Goal: Task Accomplishment & Management: Complete application form

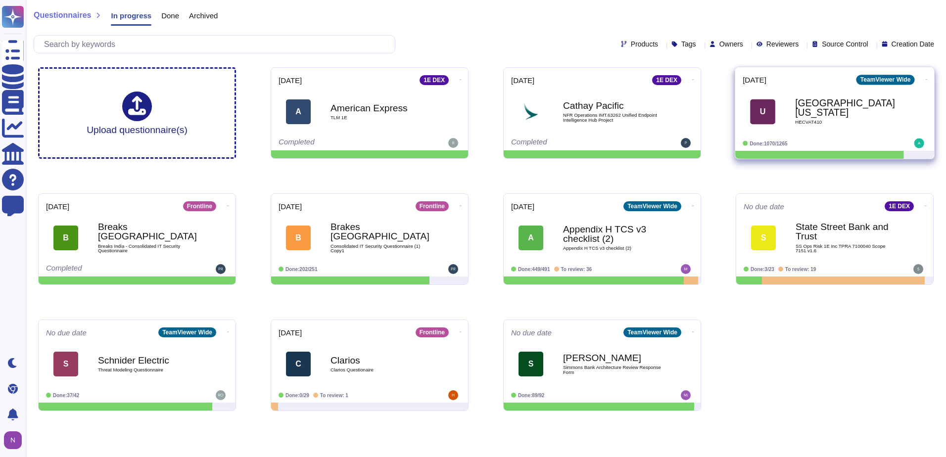
click at [815, 108] on b "[GEOGRAPHIC_DATA][US_STATE]" at bounding box center [845, 107] width 100 height 19
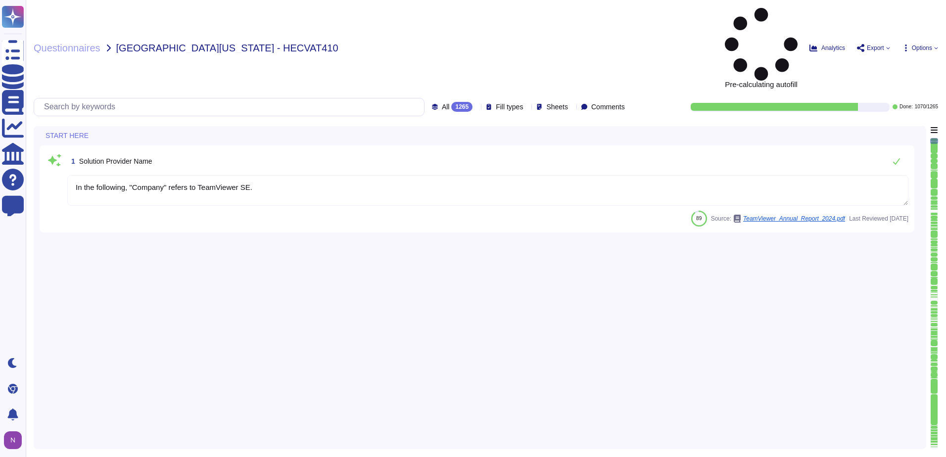
type textarea "In the following, "Company" refers to TeamViewer SE."
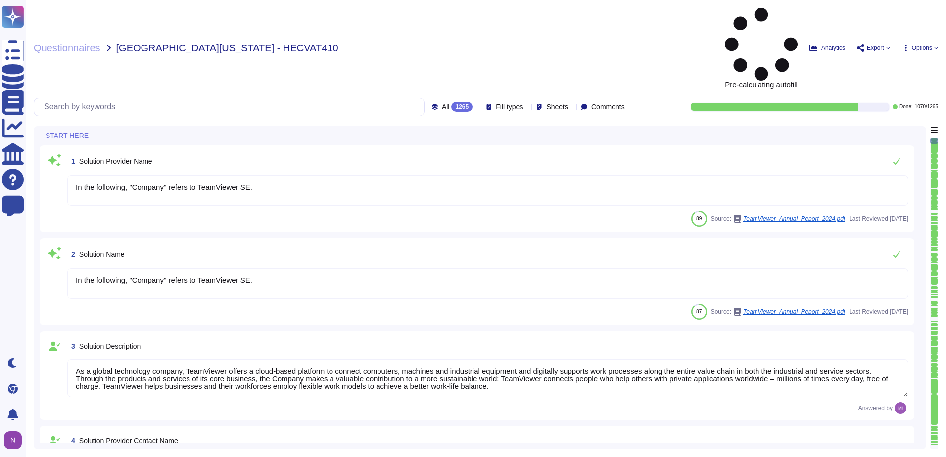
type textarea "In the following, "Company" refers to TeamViewer SE."
type textarea "As a global technology company, TeamViewer offers a cloud-based platform to con…"
type textarea "[PERSON_NAME]"
type textarea "Account Executive"
type textarea "[EMAIL_ADDRESS][DOMAIN_NAME]"
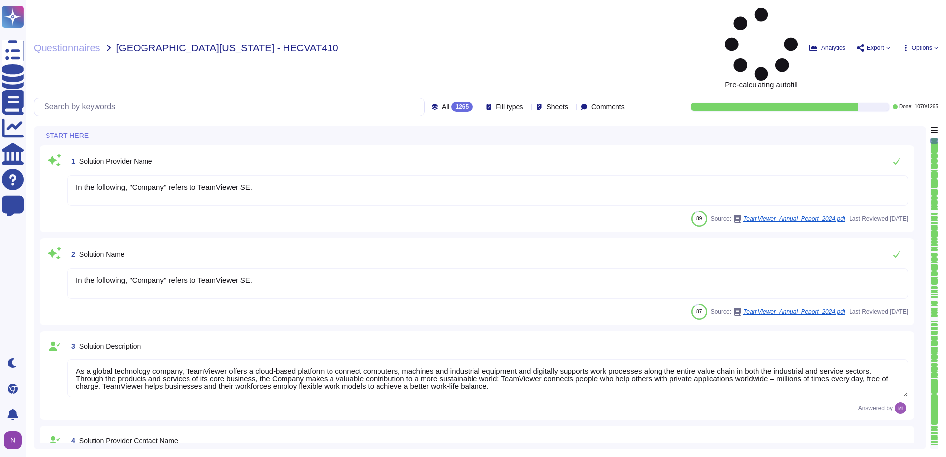
type textarea "1 727 647 3589"
type textarea "TeamViewer US. Inc. * 5741 Rio Vista Drive * Largo, FL 33760 * USA"
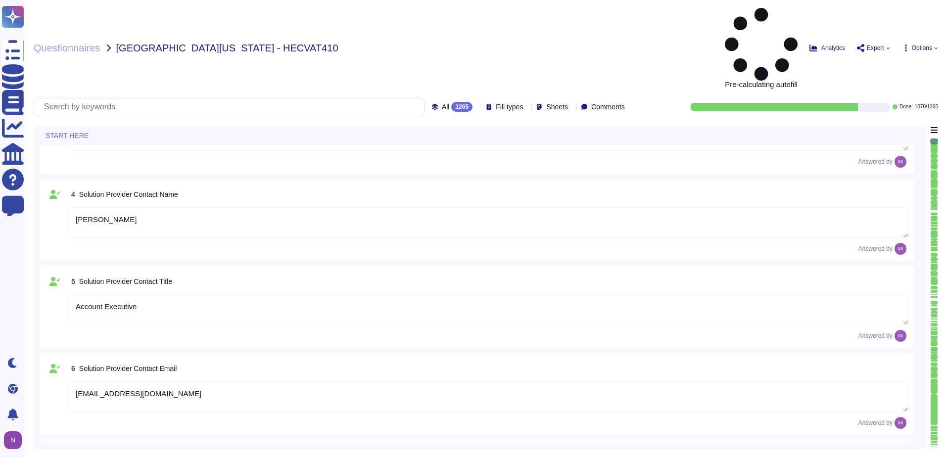
scroll to position [247, 0]
type textarea "TeamViewer Group has offices located around the globe."
type textarea "There is a dedicated PSIRT and CSIRT team to ensure coverage of all areas of th…"
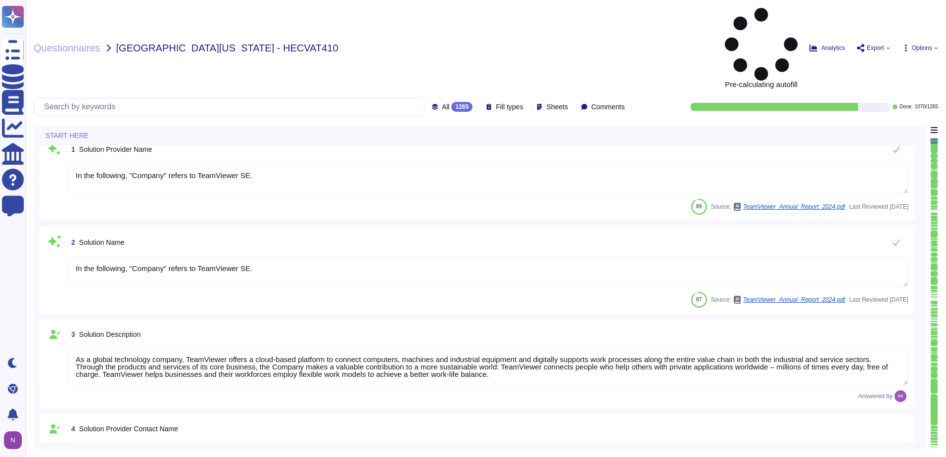
scroll to position [0, 0]
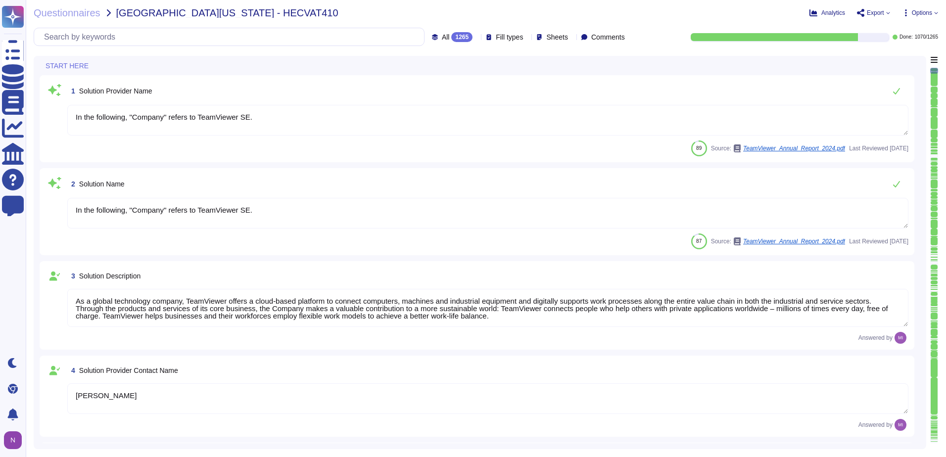
type textarea "TeamViewer US. Inc. * 5741 Rio Vista Drive * Largo, FL 33760 * USA"
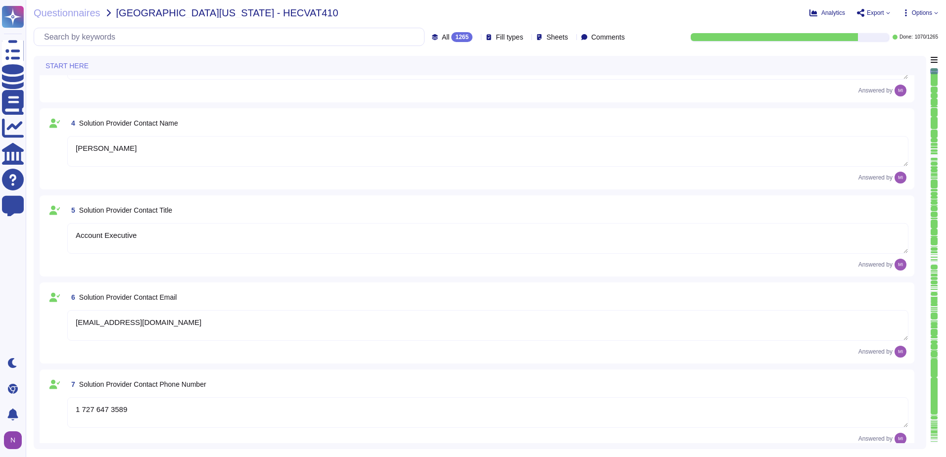
type textarea "TeamViewer Group has offices located around the globe."
type textarea "There is a dedicated PSIRT and CSIRT team to ensure coverage of all areas of th…"
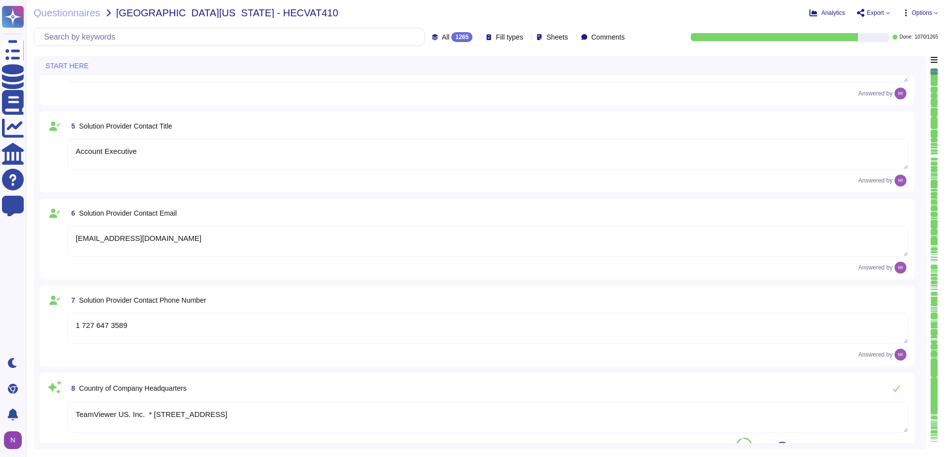
type textarea "The Group's parent company is TeamViewer SE, headquartered in Göppingen, German…"
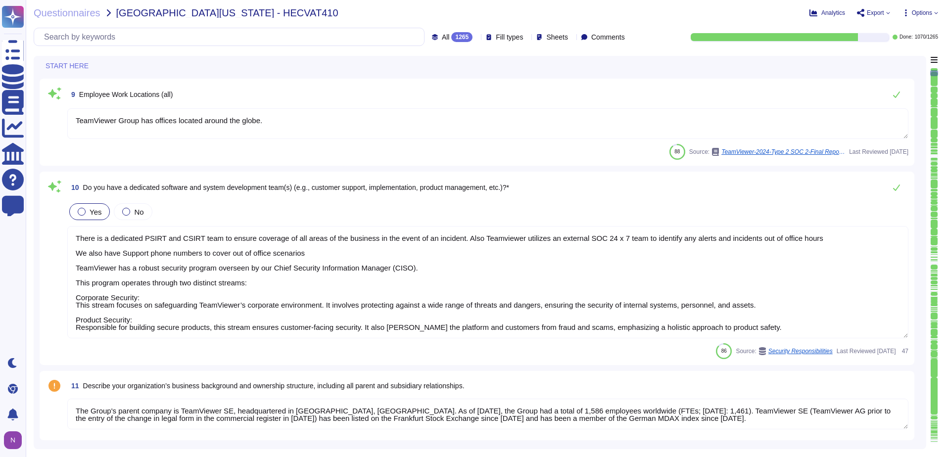
type textarea "There is a dedicated PSIRT and CSIRT team to ensure coverage of all areas of th…"
type textarea "The Trust Center provides access to relevant information about TeamViewer’s Sec…"
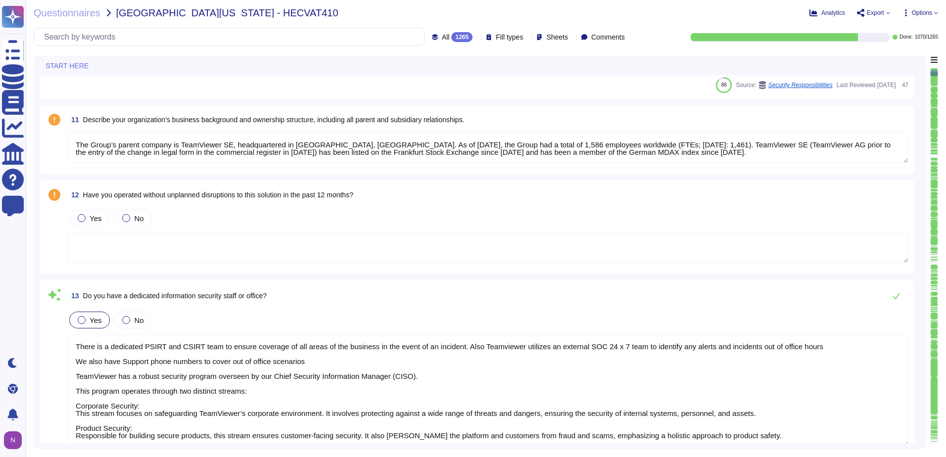
scroll to position [1138, 0]
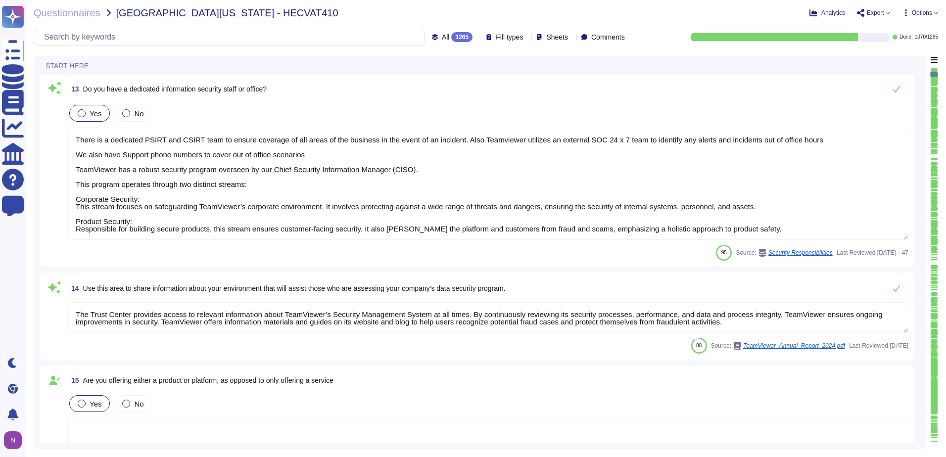
type textarea "Yes, our product includes an AI component, such as a script assistant that aids…"
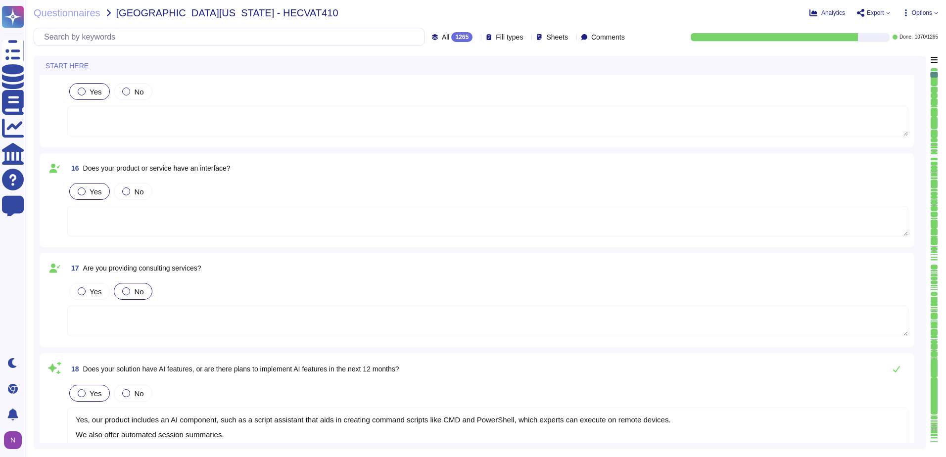
type textarea "TeamViewer owns several certifications which includes but does not limit to: • …"
type textarea "TeamViewer does not store, process or transmit cardholder data. Customer paymen…"
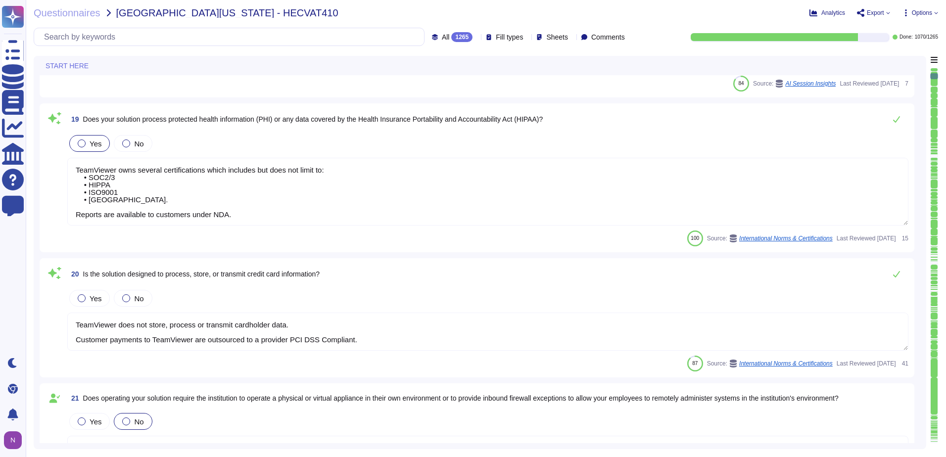
type textarea "In the following, "Company" refers to TeamViewer SE."
type textarea "With 1E, TeamViewer aims to create a comprehensive solution for IT processes, i…"
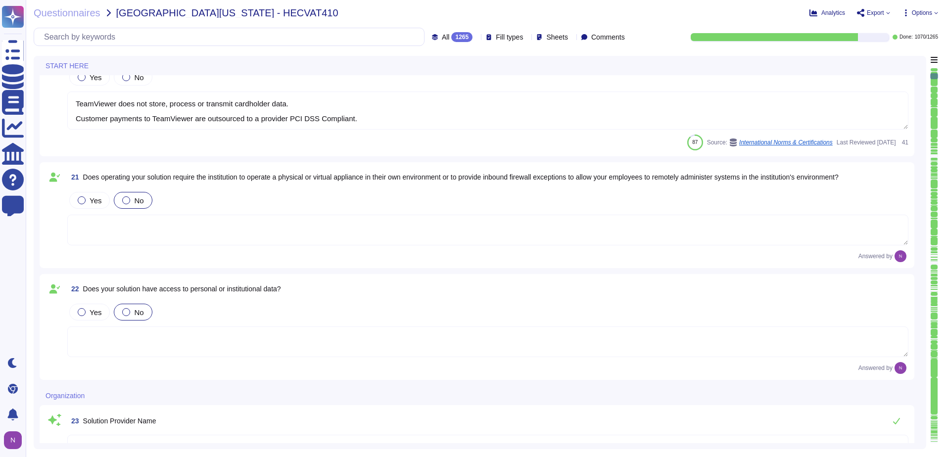
type textarea "i.V. Jacob Shonkwiler"
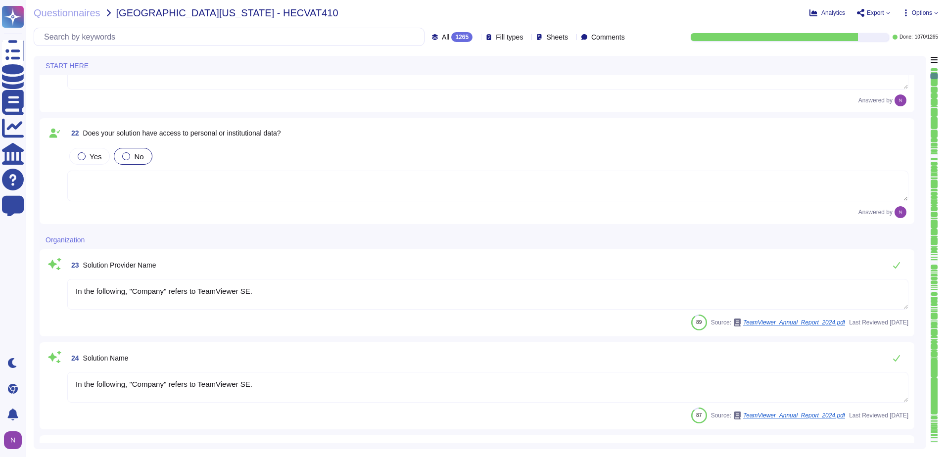
scroll to position [2227, 0]
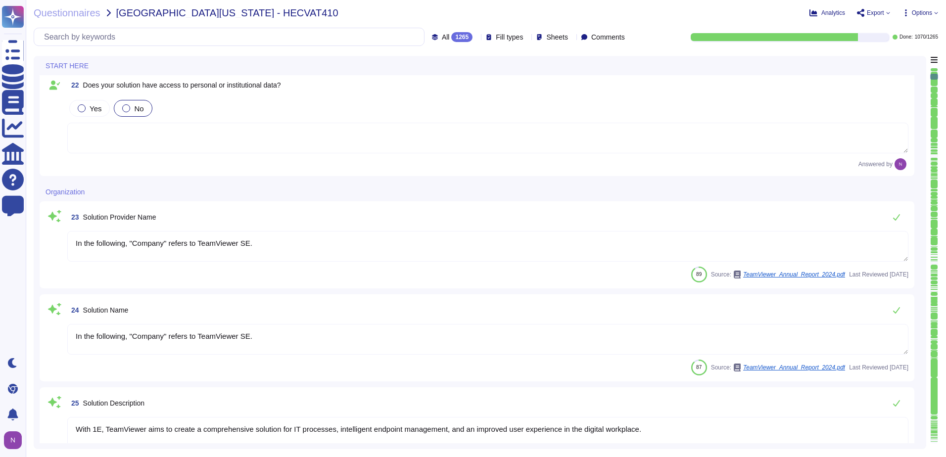
type textarea "TeamViewer has 2 pillars of Information Security • Corporate Security • Product…"
click at [451, 39] on div "1265" at bounding box center [461, 37] width 21 height 10
click at [454, 88] on div "To do 195" at bounding box center [460, 87] width 80 height 11
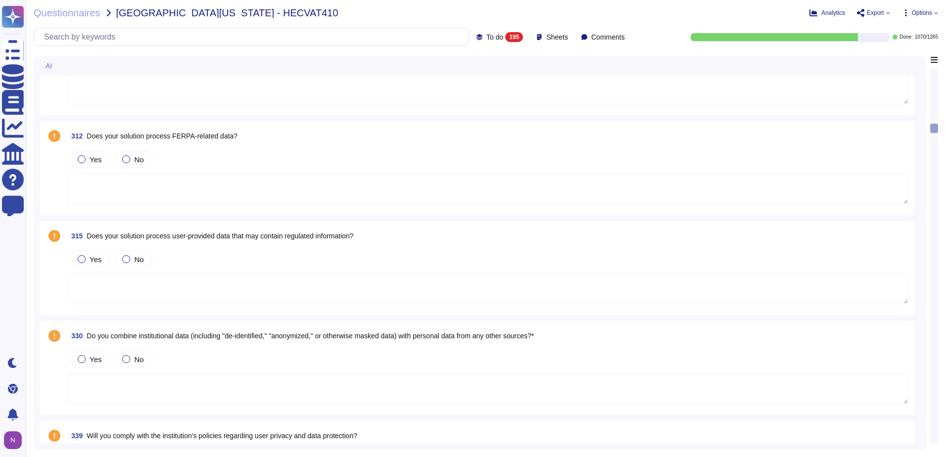
scroll to position [3118, 0]
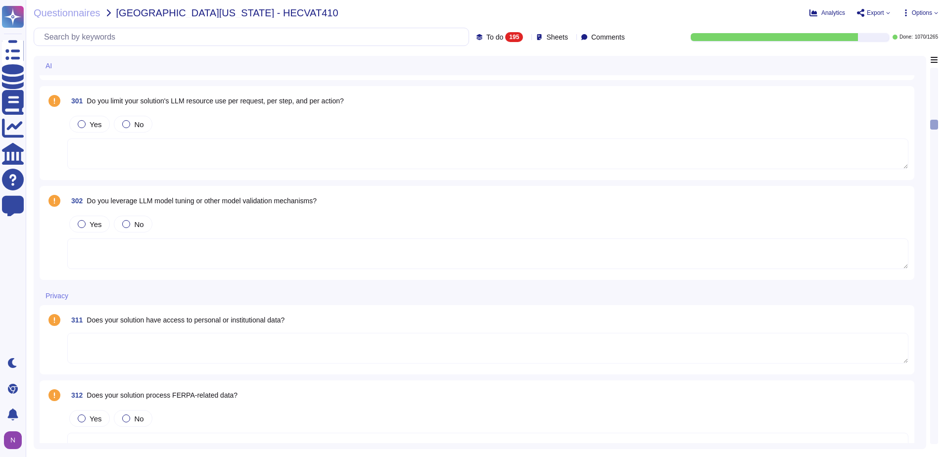
click at [204, 349] on textarea at bounding box center [487, 348] width 841 height 31
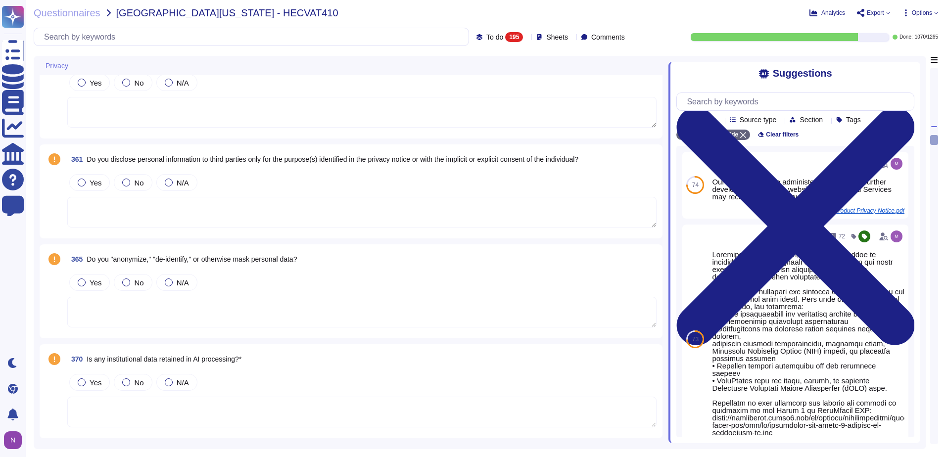
scroll to position [3926, 0]
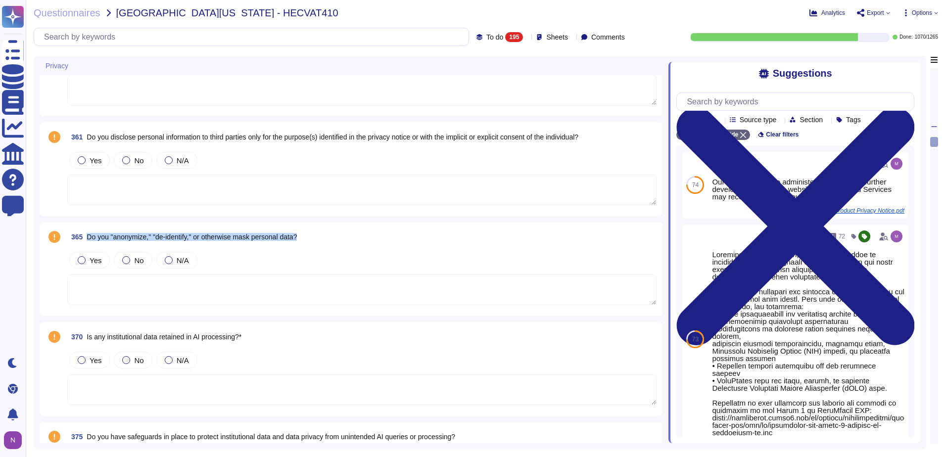
drag, startPoint x: 310, startPoint y: 236, endPoint x: 88, endPoint y: 239, distance: 222.7
click at [88, 239] on div "365 Do you "anonymize," "de-identify," or otherwise mask personal data?" at bounding box center [361, 237] width 589 height 18
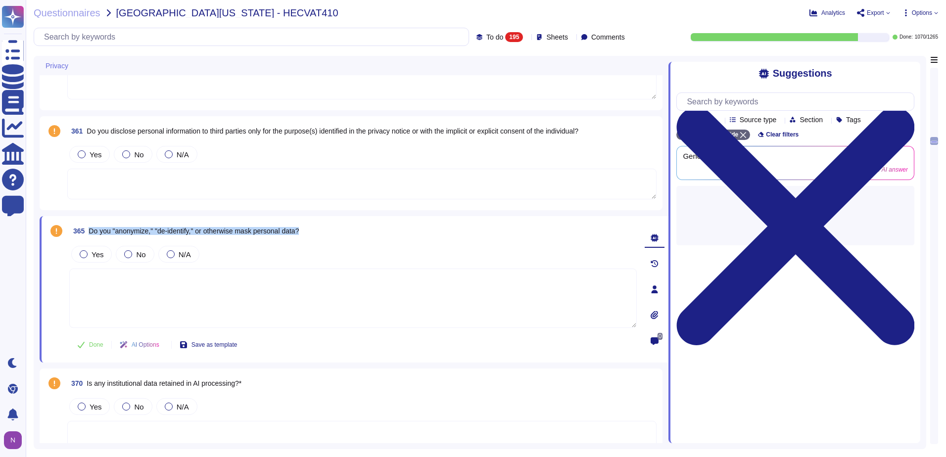
drag, startPoint x: 308, startPoint y: 230, endPoint x: 89, endPoint y: 234, distance: 219.3
click at [89, 234] on div "365 Do you "anonymize," "de-identify," or otherwise mask personal data?" at bounding box center [353, 231] width 568 height 18
copy span "Do you "anonymize," "de-identify," or otherwise mask personal data?"
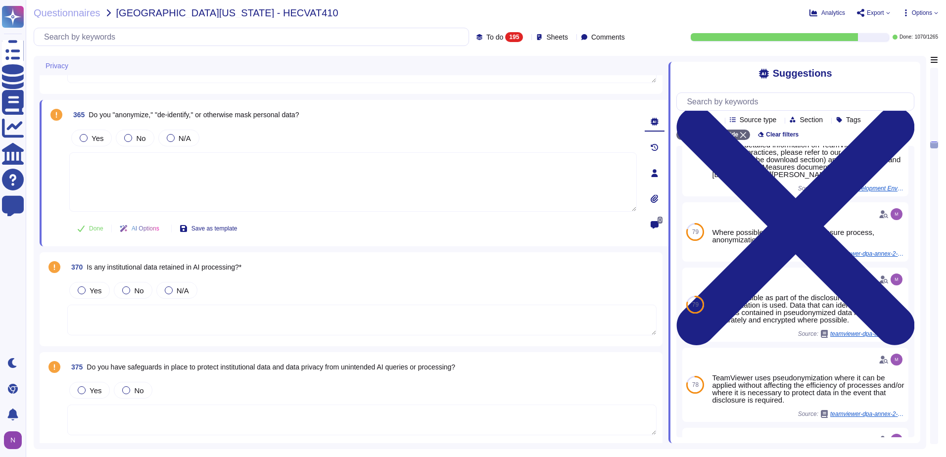
scroll to position [3982, 0]
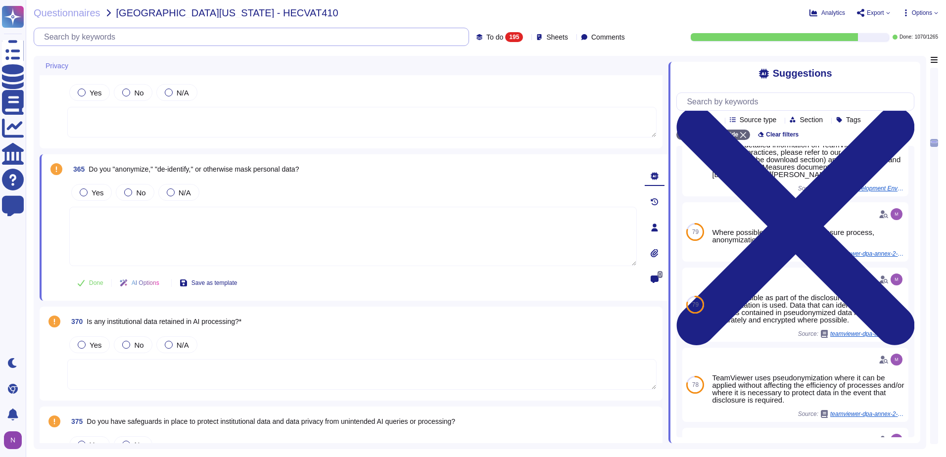
click at [273, 36] on input "text" at bounding box center [254, 36] width 430 height 17
paste input "Do you "anonymize," "de-identify," or otherwise mask personal data?"
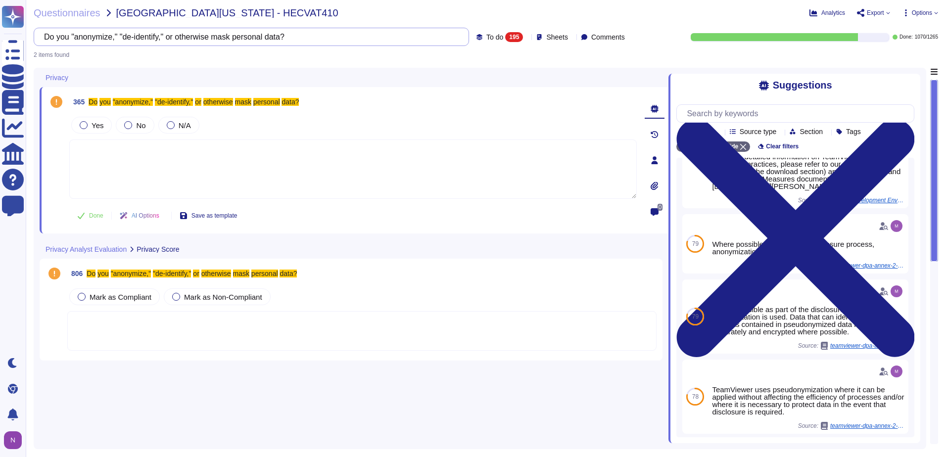
scroll to position [0, 0]
type input "Do you "anonymize," "de-identify," or otherwise mask personal data?"
click at [84, 125] on div at bounding box center [84, 125] width 8 height 8
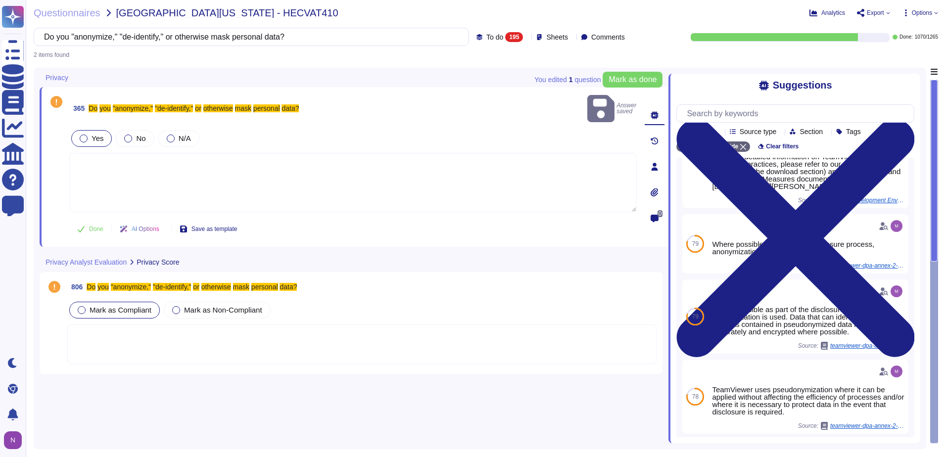
click at [95, 306] on span "Mark as Compliant" at bounding box center [121, 310] width 62 height 8
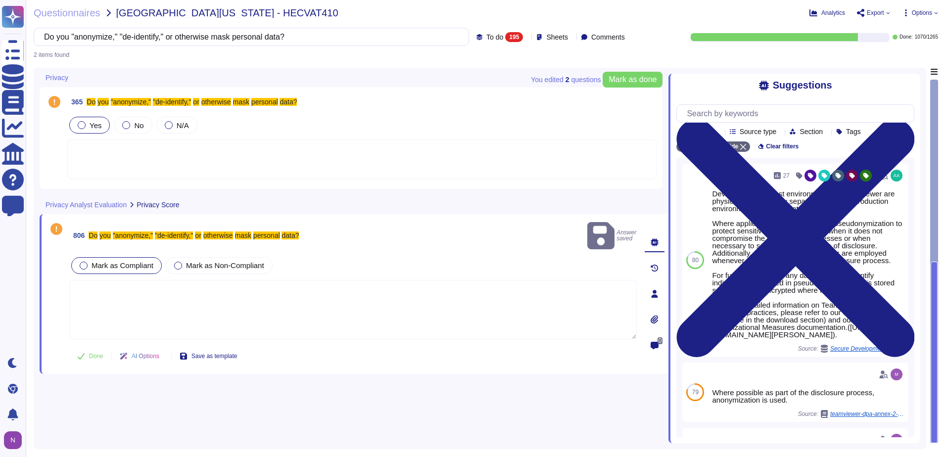
click at [83, 125] on div at bounding box center [82, 125] width 8 height 8
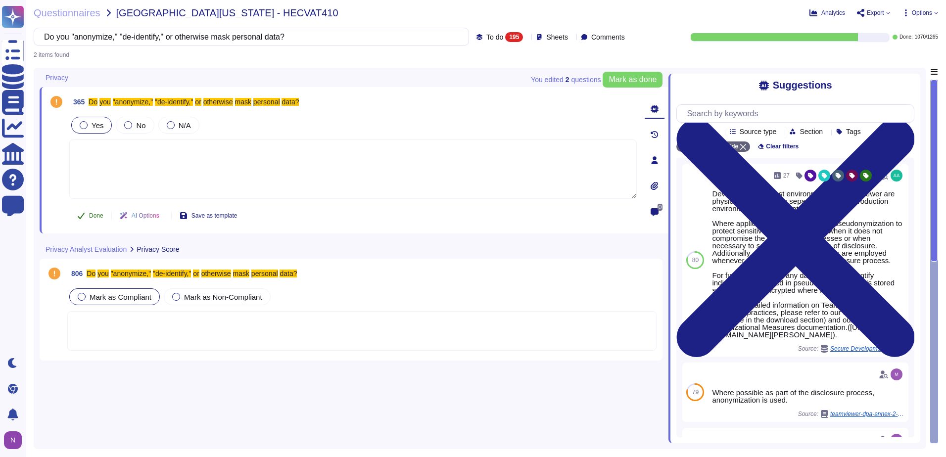
click at [93, 217] on span "Done" at bounding box center [96, 216] width 14 height 6
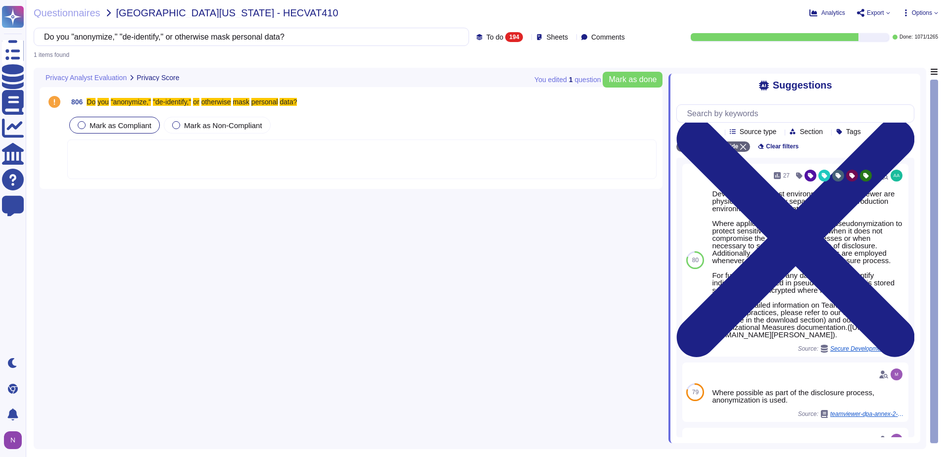
click at [104, 125] on span "Mark as Compliant" at bounding box center [121, 125] width 62 height 8
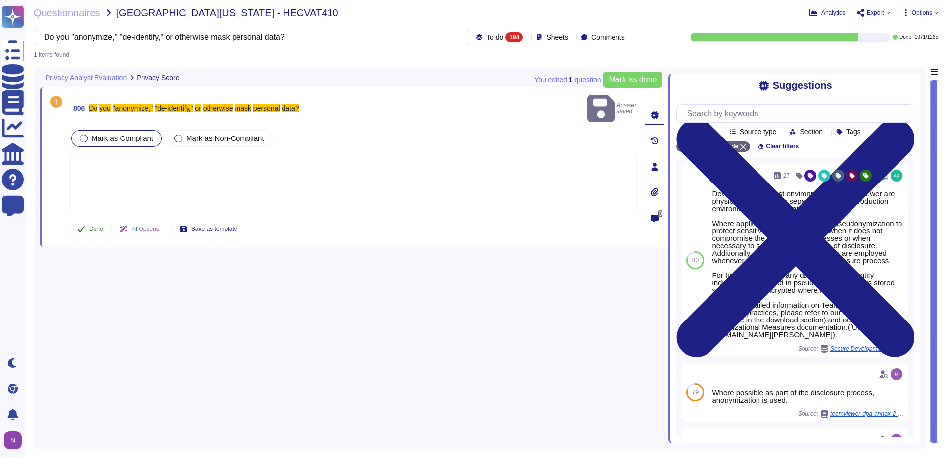
click at [95, 226] on span "Done" at bounding box center [96, 229] width 14 height 6
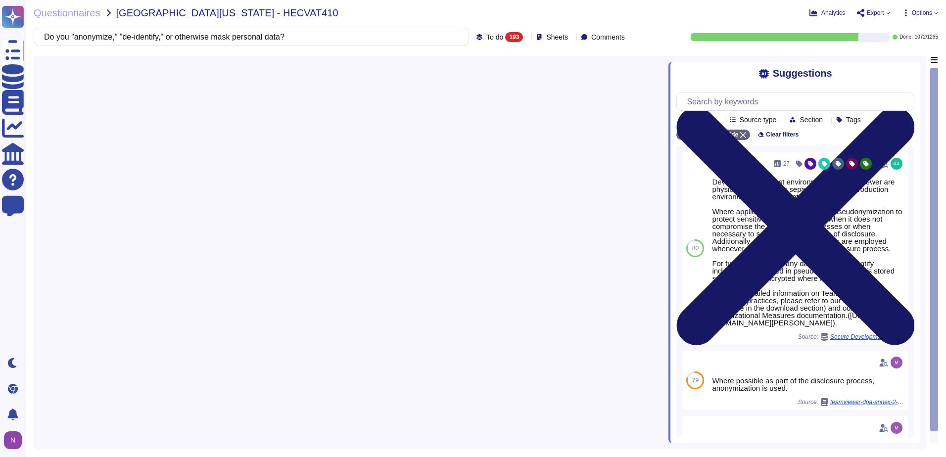
click at [910, 70] on icon at bounding box center [796, 226] width 238 height 317
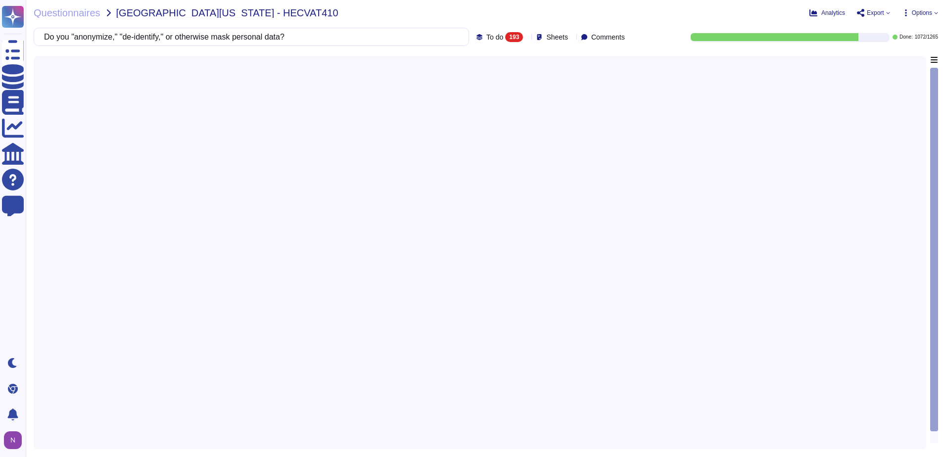
click at [493, 30] on div "Do you "anonymize," "de-identify," or otherwise mask personal data? To do 193 S…" at bounding box center [331, 37] width 595 height 18
click at [505, 37] on div "193" at bounding box center [514, 37] width 18 height 10
click at [496, 82] on div "To do 193" at bounding box center [510, 87] width 80 height 11
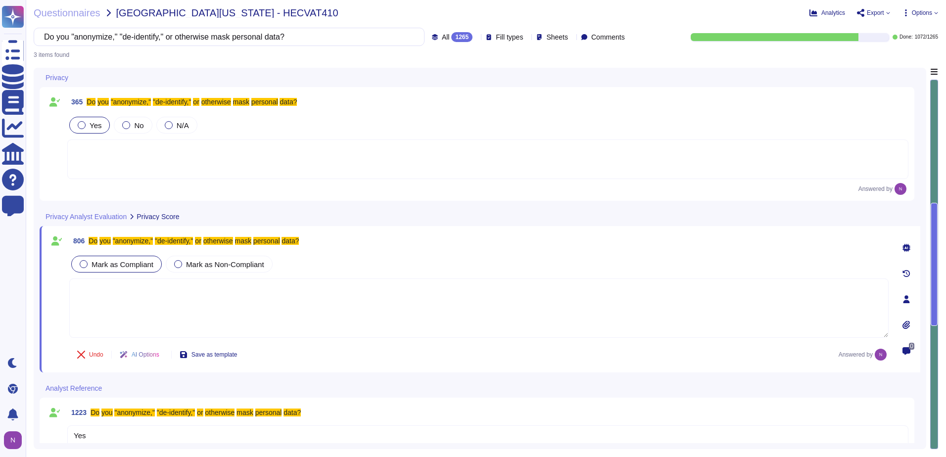
click at [342, 153] on div at bounding box center [487, 160] width 841 height 40
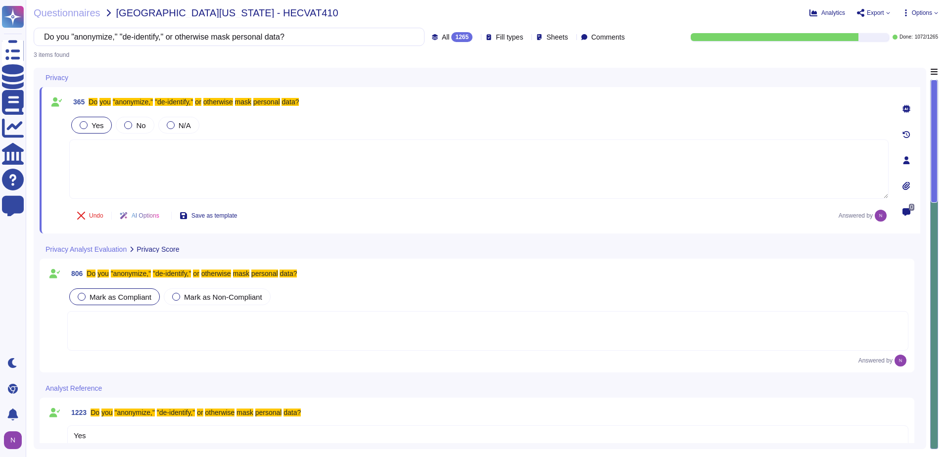
click at [451, 33] on div "All 1265" at bounding box center [454, 37] width 45 height 10
click at [447, 89] on div "To do 193" at bounding box center [460, 87] width 80 height 11
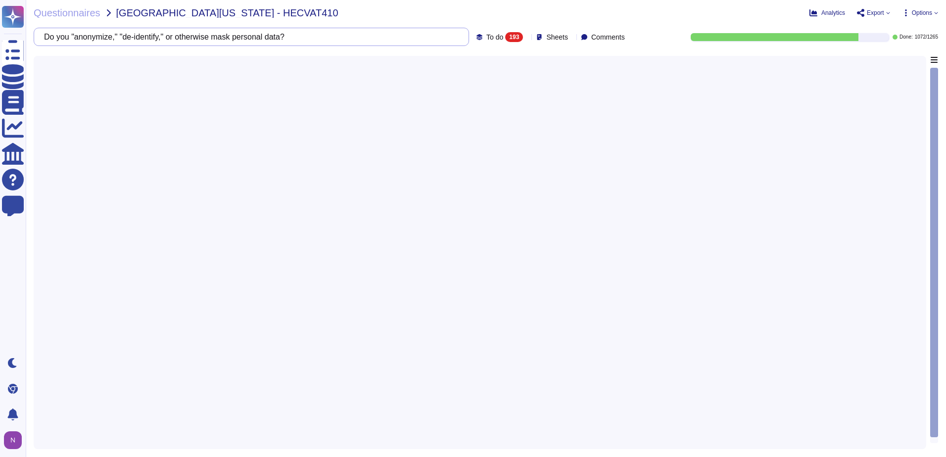
drag, startPoint x: 347, startPoint y: 41, endPoint x: 48, endPoint y: 53, distance: 300.2
click at [48, 53] on div "Questionnaires University of Utah - HECVAT410 Analytics Export Options Do you "…" at bounding box center [486, 228] width 921 height 457
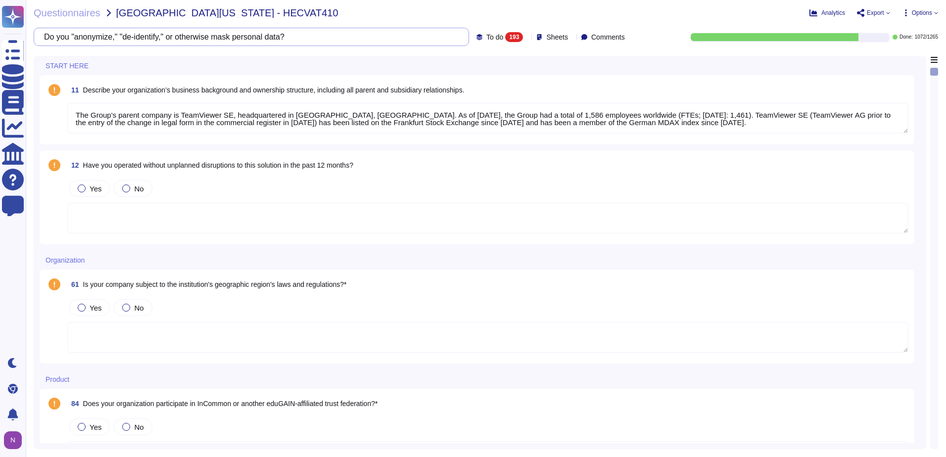
type textarea "The Group's parent company is TeamViewer SE, headquartered in Göppingen, German…"
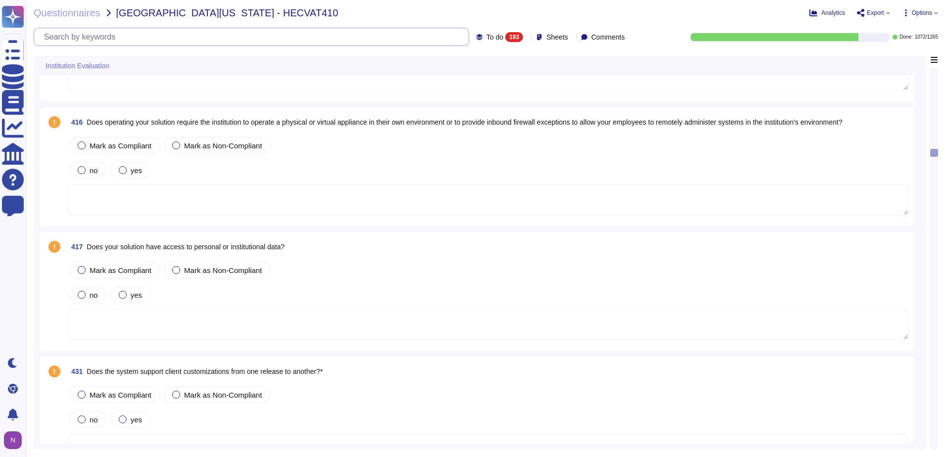
scroll to position [4009, 0]
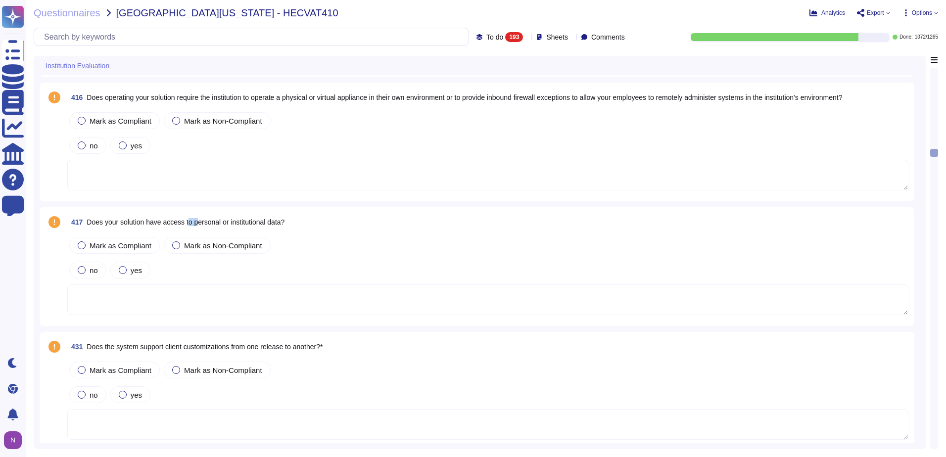
drag, startPoint x: 198, startPoint y: 221, endPoint x: 249, endPoint y: 226, distance: 50.7
click at [215, 224] on span "Does your solution have access to personal or institutional data?" at bounding box center [186, 222] width 198 height 8
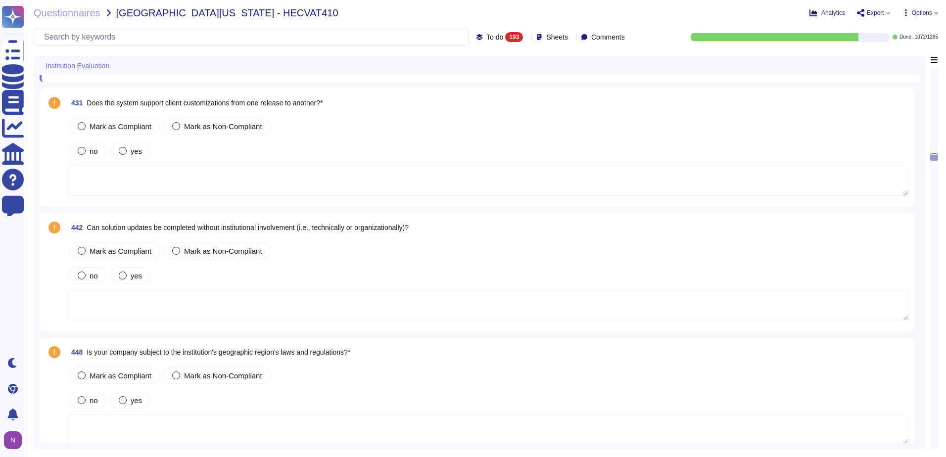
scroll to position [4306, 0]
click at [151, 172] on textarea at bounding box center [487, 180] width 841 height 31
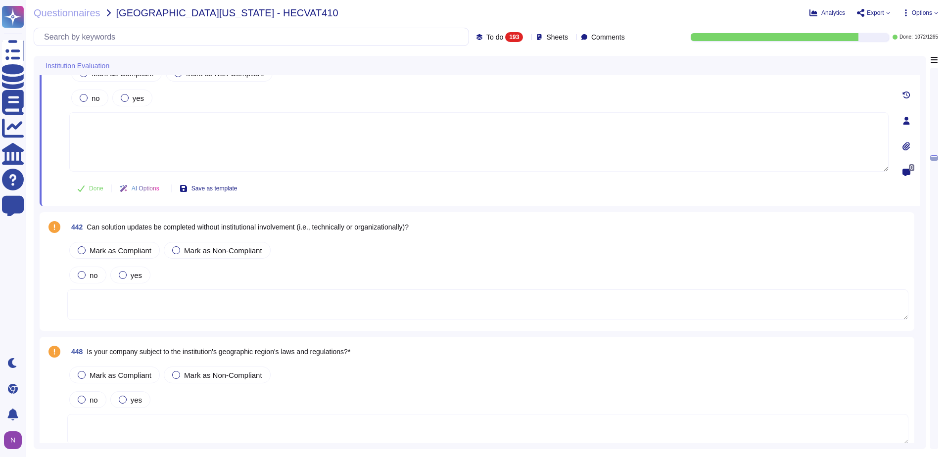
click at [222, 136] on textarea at bounding box center [479, 141] width 820 height 59
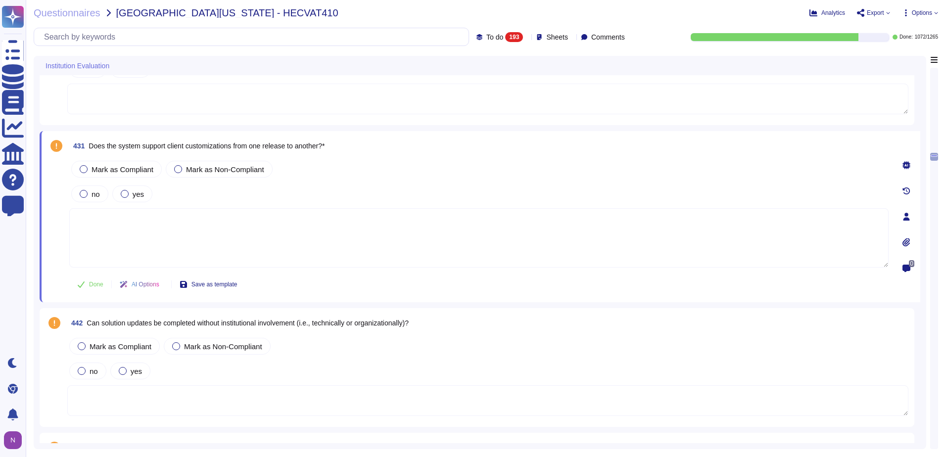
scroll to position [4207, 0]
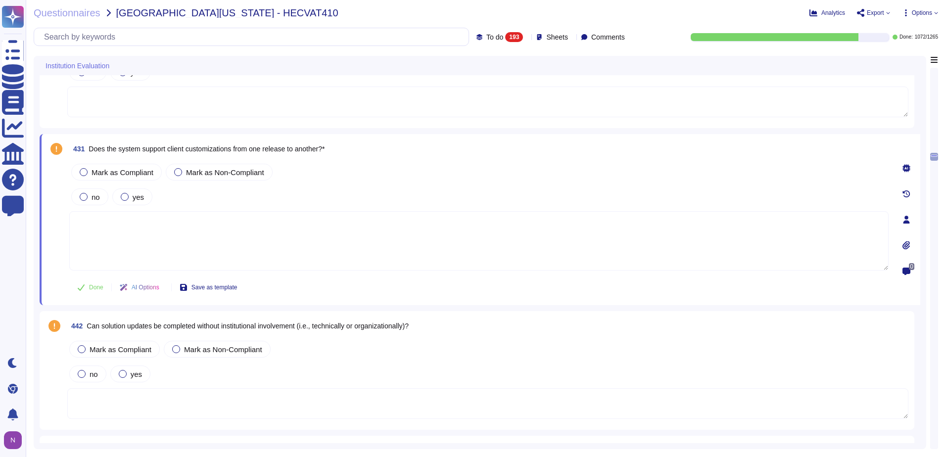
click at [906, 166] on icon at bounding box center [907, 168] width 8 height 8
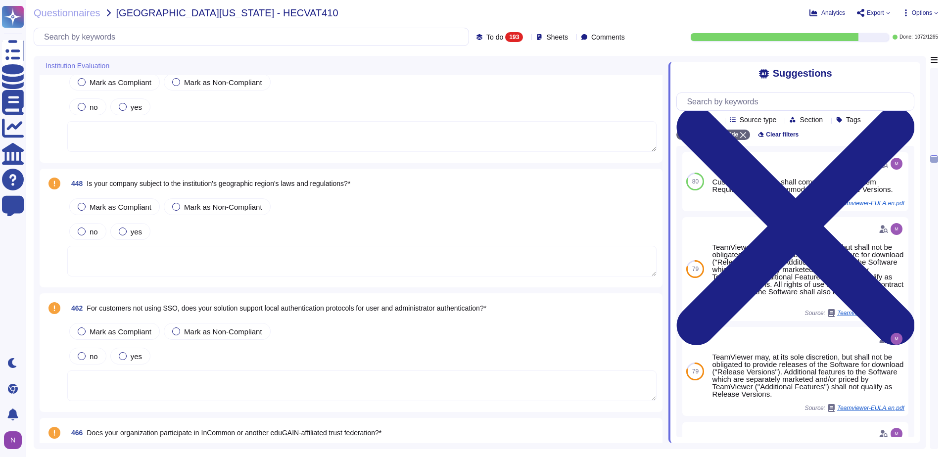
scroll to position [4504, 0]
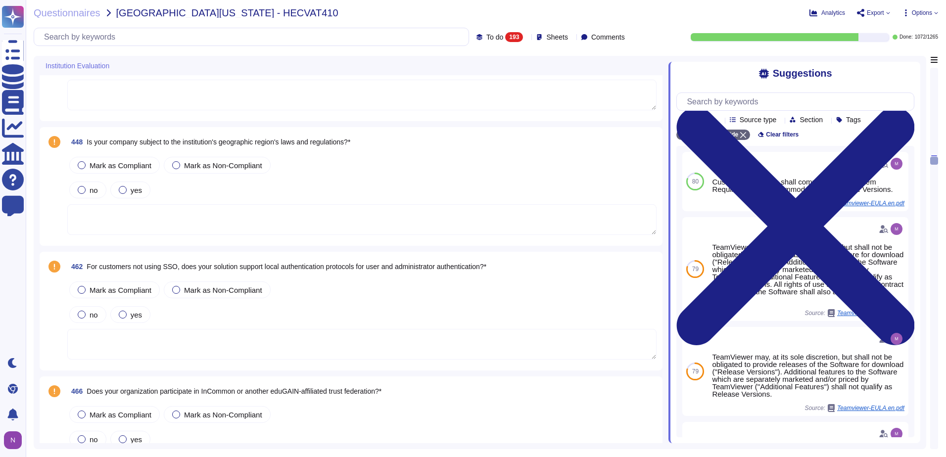
click at [178, 346] on textarea at bounding box center [361, 344] width 589 height 31
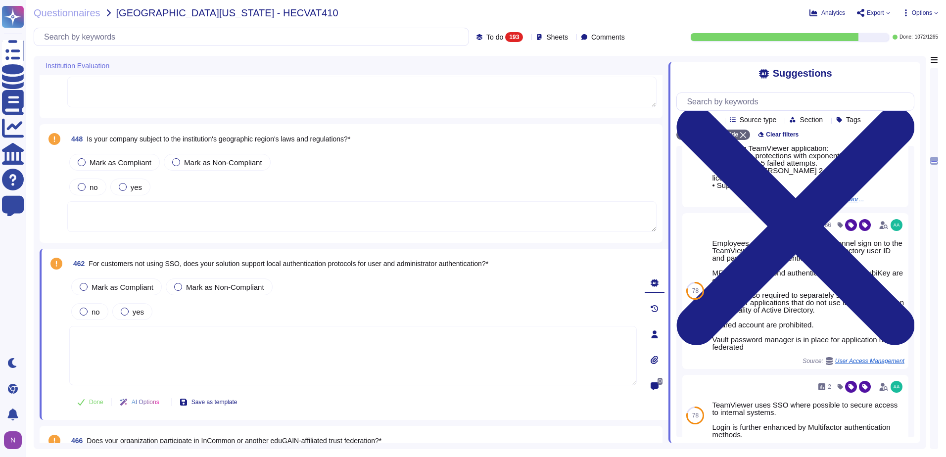
scroll to position [244, 0]
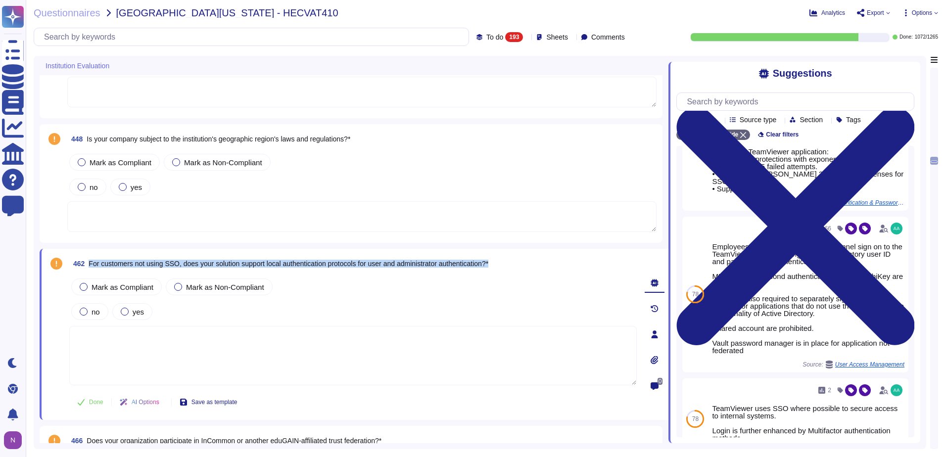
drag, startPoint x: 506, startPoint y: 265, endPoint x: 90, endPoint y: 265, distance: 415.7
click at [90, 265] on div "462 For customers not using SSO, does your solution support local authenticatio…" at bounding box center [353, 264] width 568 height 18
copy span "For customers not using SSO, does your solution support local authentication pr…"
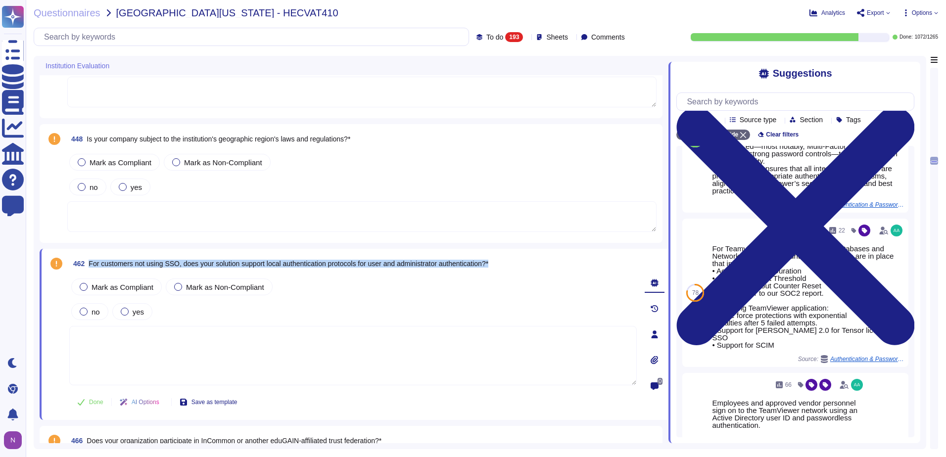
scroll to position [0, 0]
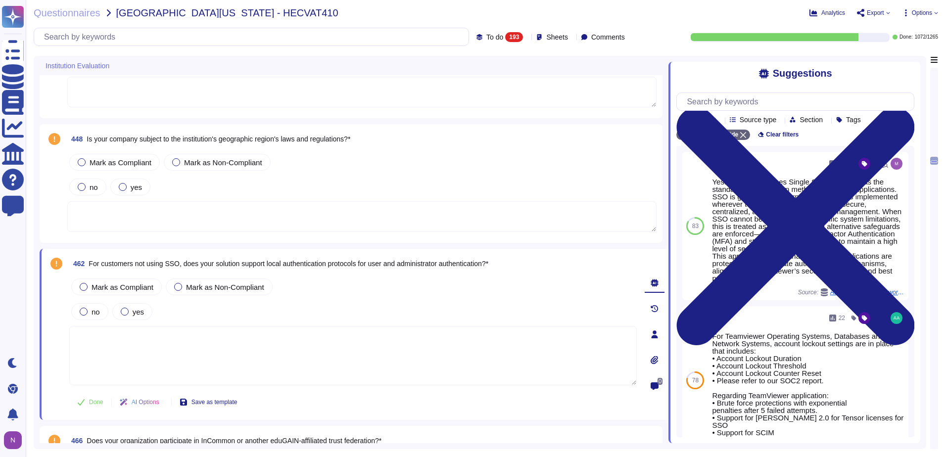
click at [154, 350] on textarea at bounding box center [353, 355] width 568 height 59
click at [97, 287] on span "Mark as Compliant" at bounding box center [123, 287] width 62 height 8
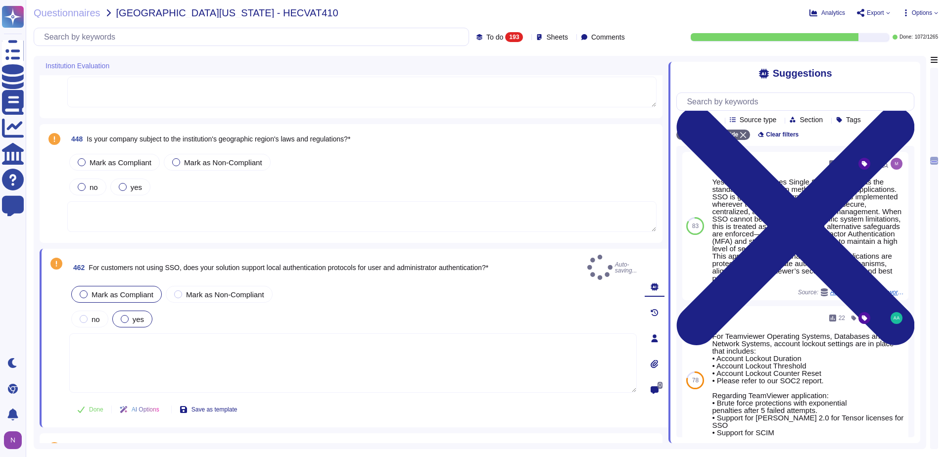
click at [126, 315] on div at bounding box center [125, 319] width 8 height 8
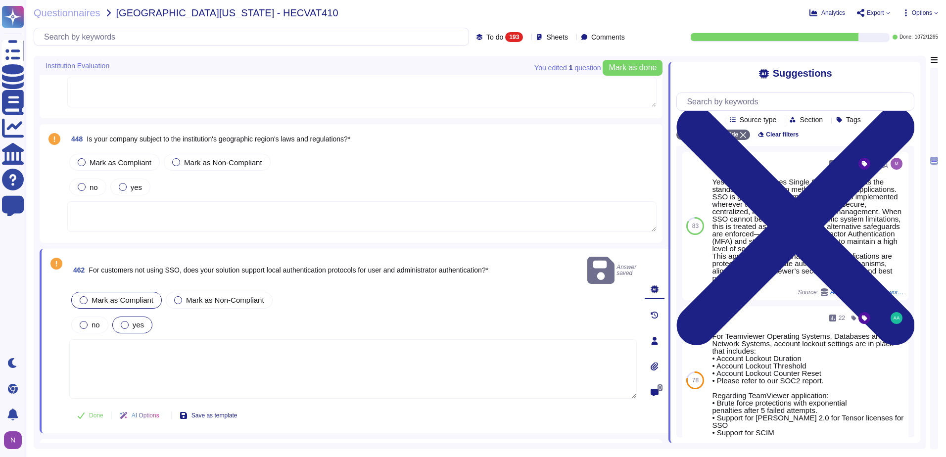
click at [126, 321] on div at bounding box center [125, 325] width 8 height 8
click at [130, 340] on textarea at bounding box center [353, 369] width 568 height 59
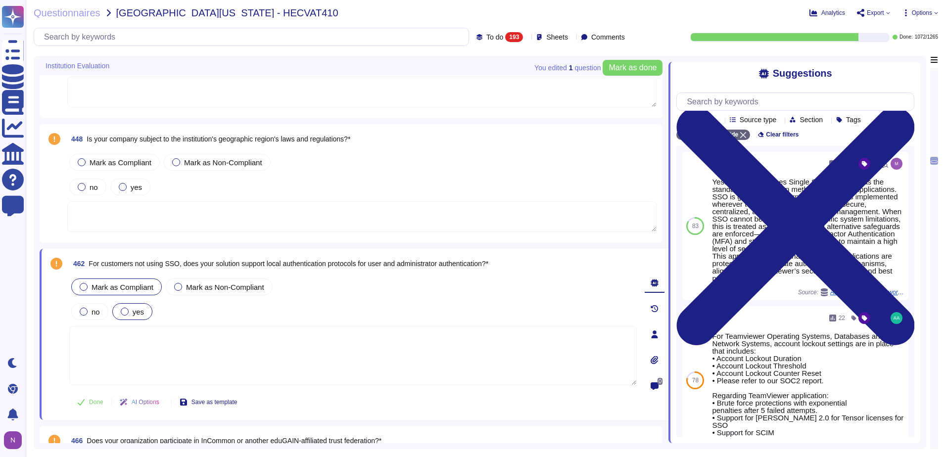
paste textarea "If SSO is not selected, TeamViewer also offers MFA authentication (TOTP). MFA c…"
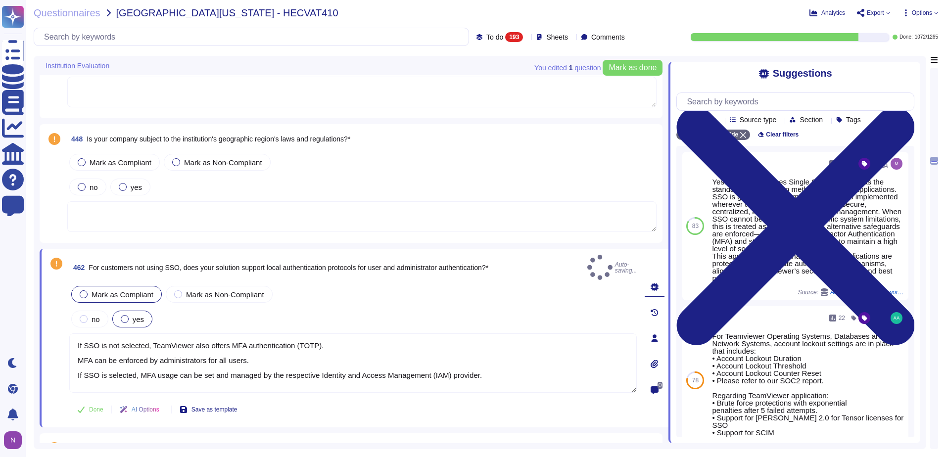
type textarea "If SSO is not selected, TeamViewer also offers MFA authentication (TOTP). MFA c…"
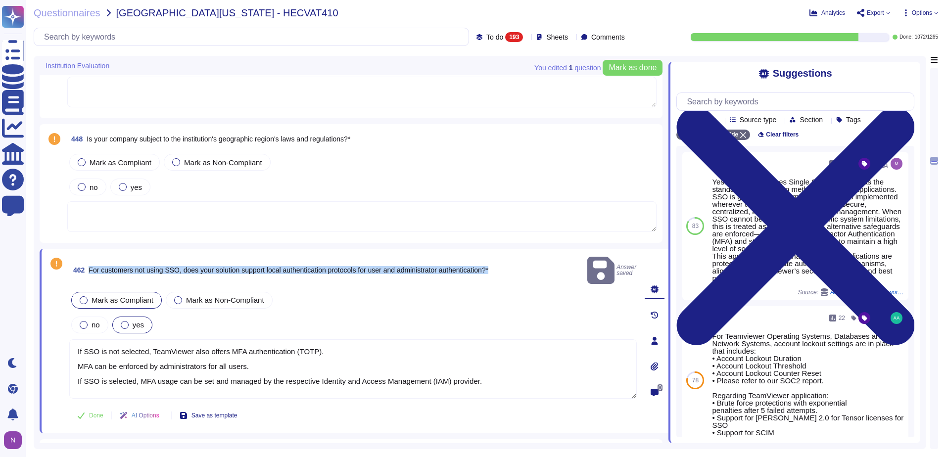
drag, startPoint x: 506, startPoint y: 262, endPoint x: 88, endPoint y: 266, distance: 418.2
click at [88, 266] on div "462 For customers not using SSO, does your solution support local authenticatio…" at bounding box center [353, 270] width 568 height 31
copy span "For customers not using SSO, does your solution support local authentication pr…"
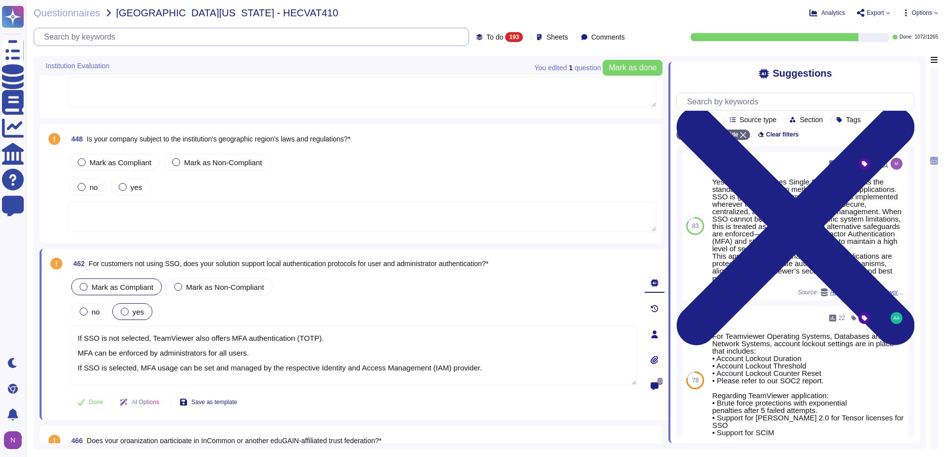
click at [142, 43] on input "text" at bounding box center [254, 36] width 430 height 17
paste input "For customers not using SSO, does your solution support local authentication pr…"
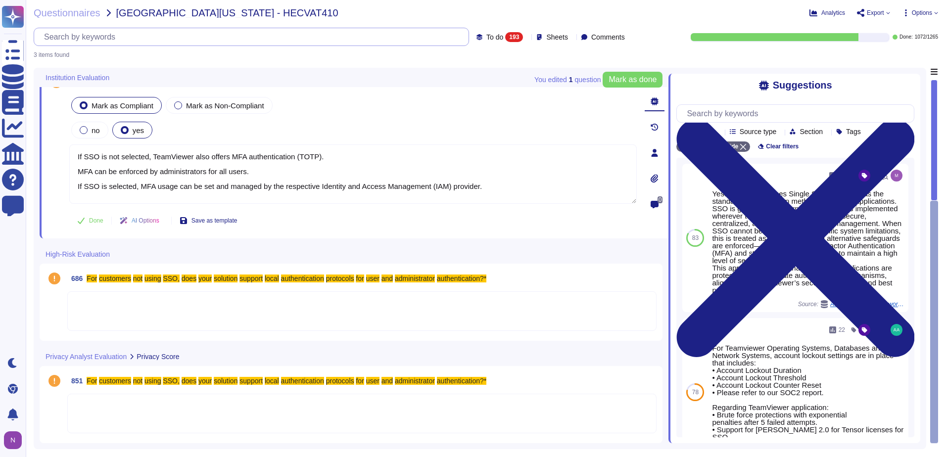
type textarea "If SSO is not selected, TeamViewer also offers MFA authentication (TOTP). MFA c…"
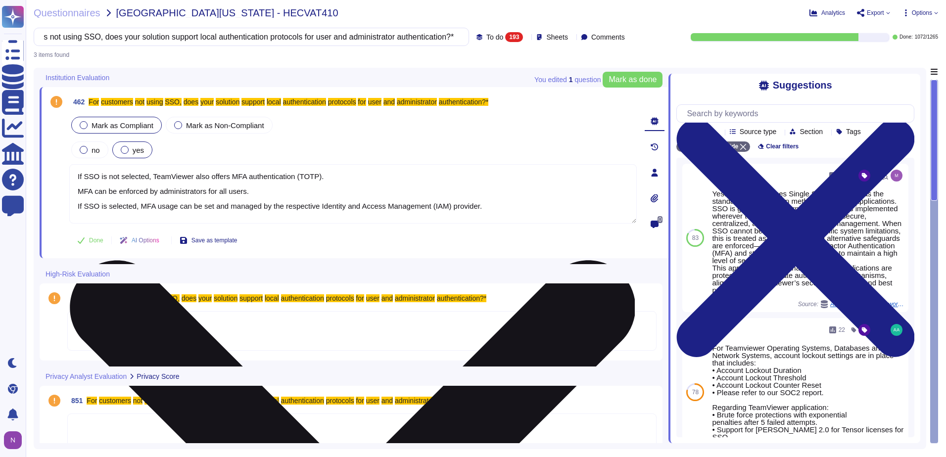
type input "For customers not using SSO, does your solution support local authentication pr…"
click at [478, 196] on textarea "If SSO is not selected, TeamViewer also offers MFA authentication (TOTP). MFA c…" at bounding box center [353, 193] width 568 height 59
drag, startPoint x: 471, startPoint y: 208, endPoint x: 77, endPoint y: 176, distance: 394.8
click at [77, 176] on textarea "If SSO is not selected, TeamViewer also offers MFA authentication (TOTP). MFA c…" at bounding box center [353, 193] width 568 height 59
click at [465, 210] on textarea "If SSO is not selected, TeamViewer also offers MFA authentication (TOTP). MFA c…" at bounding box center [353, 193] width 568 height 59
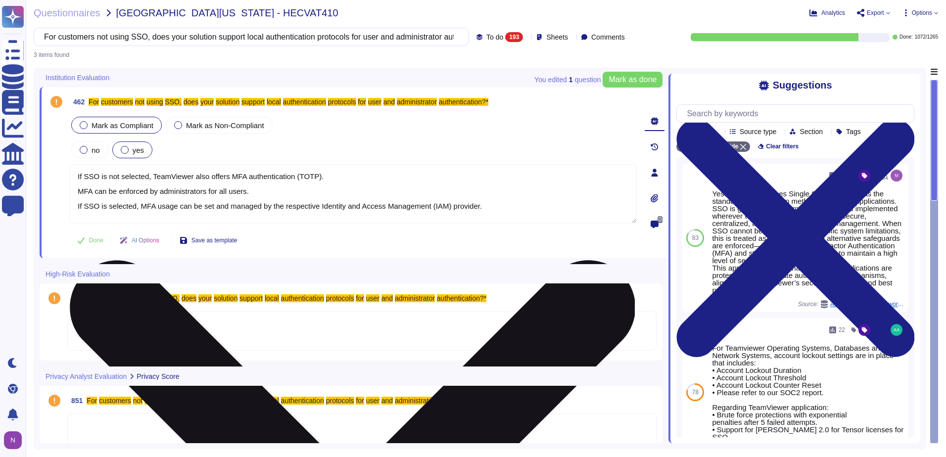
drag, startPoint x: 487, startPoint y: 206, endPoint x: 72, endPoint y: 211, distance: 415.3
click at [72, 211] on textarea "If SSO is not selected, TeamViewer also offers MFA authentication (TOTP). MFA c…" at bounding box center [353, 193] width 568 height 59
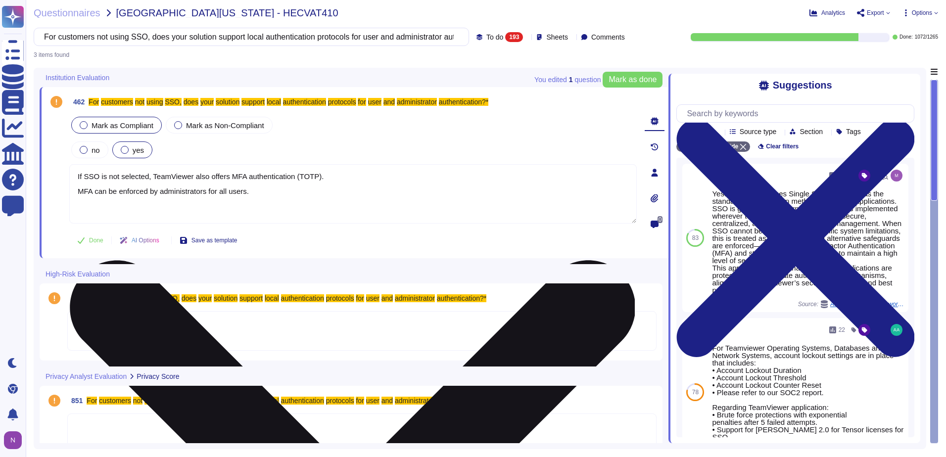
drag, startPoint x: 249, startPoint y: 191, endPoint x: 72, endPoint y: 178, distance: 177.7
click at [72, 178] on textarea "If SSO is not selected, TeamViewer also offers MFA authentication (TOTP). MFA c…" at bounding box center [353, 193] width 568 height 59
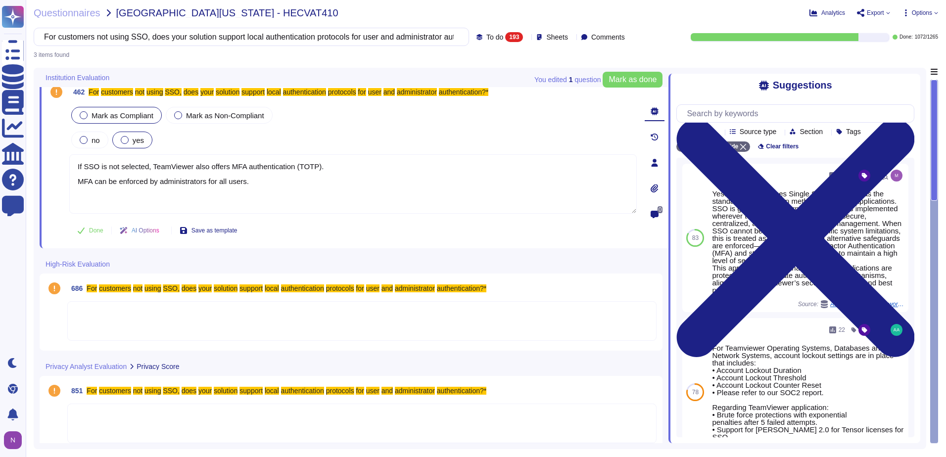
scroll to position [20, 0]
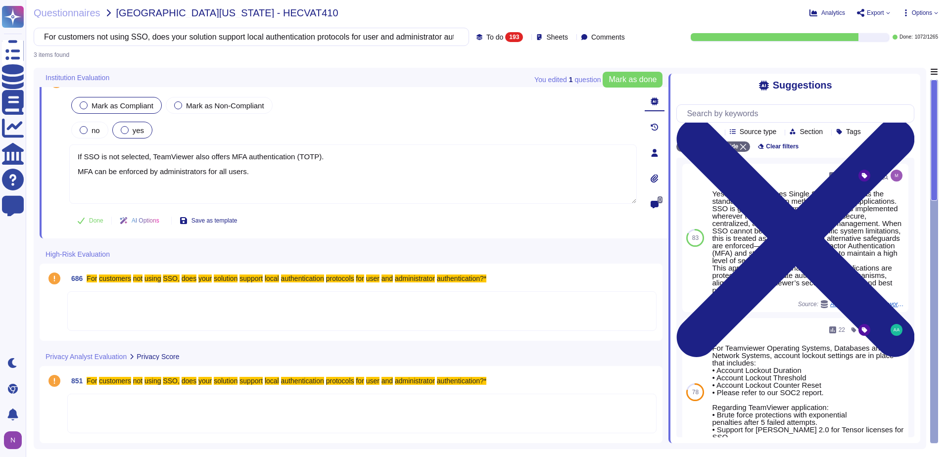
type textarea "If SSO is not selected, TeamViewer also offers MFA authentication (TOTP). MFA c…"
click at [108, 298] on div at bounding box center [361, 312] width 589 height 40
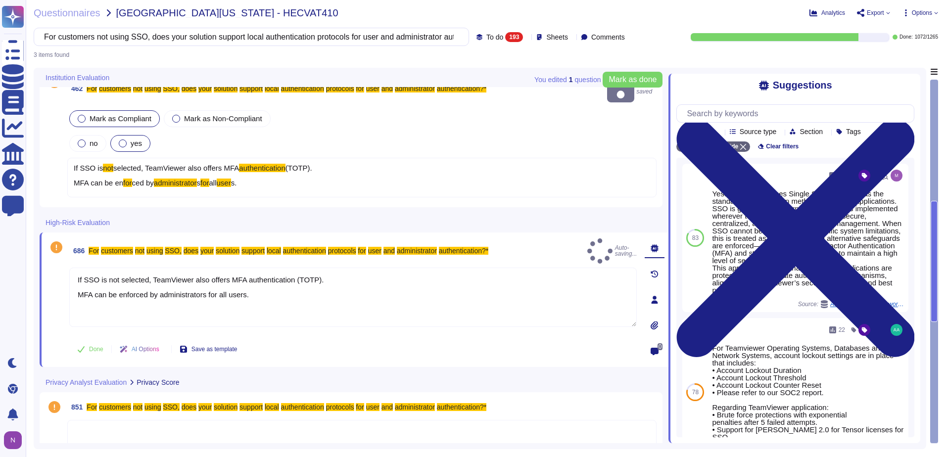
type textarea "If SSO is not selected, TeamViewer also offers MFA authentication (TOTP). MFA c…"
click at [99, 420] on div at bounding box center [361, 440] width 589 height 40
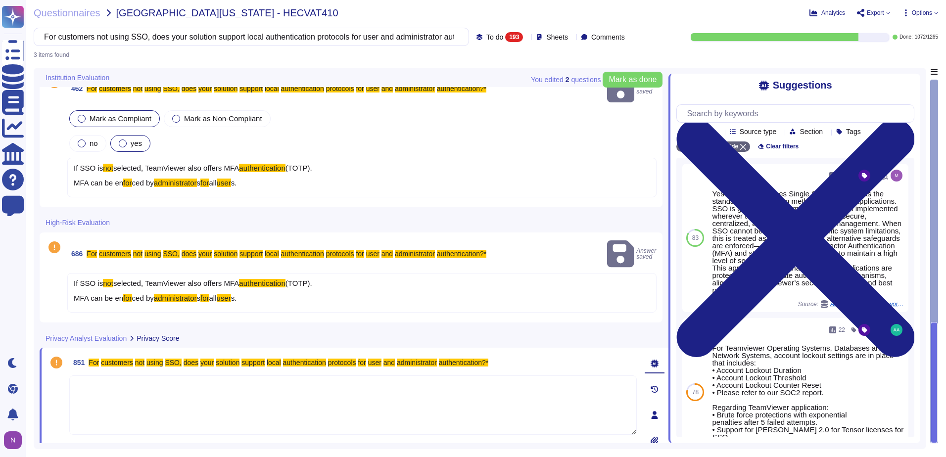
click at [106, 376] on textarea at bounding box center [353, 405] width 568 height 59
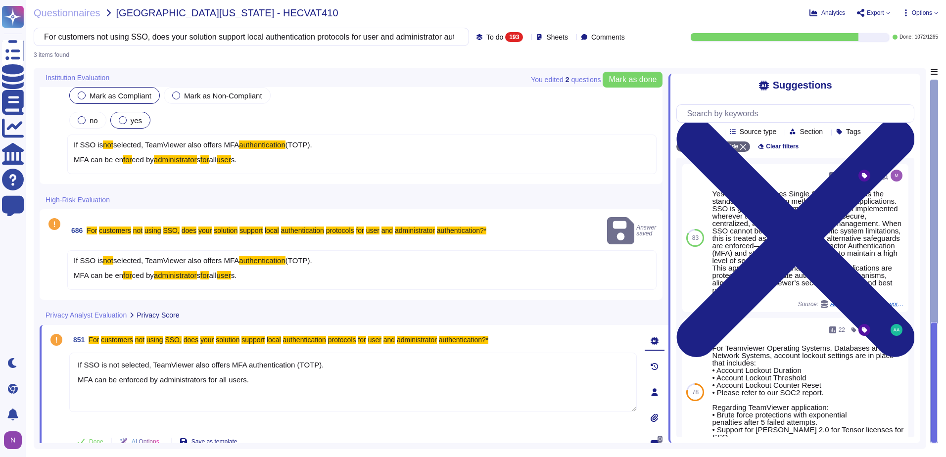
scroll to position [33, 0]
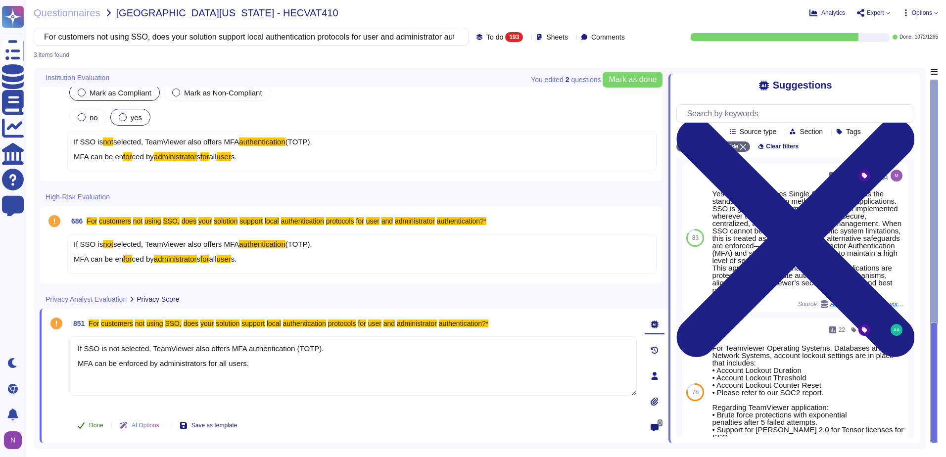
type textarea "If SSO is not selected, TeamViewer also offers MFA authentication (TOTP). MFA c…"
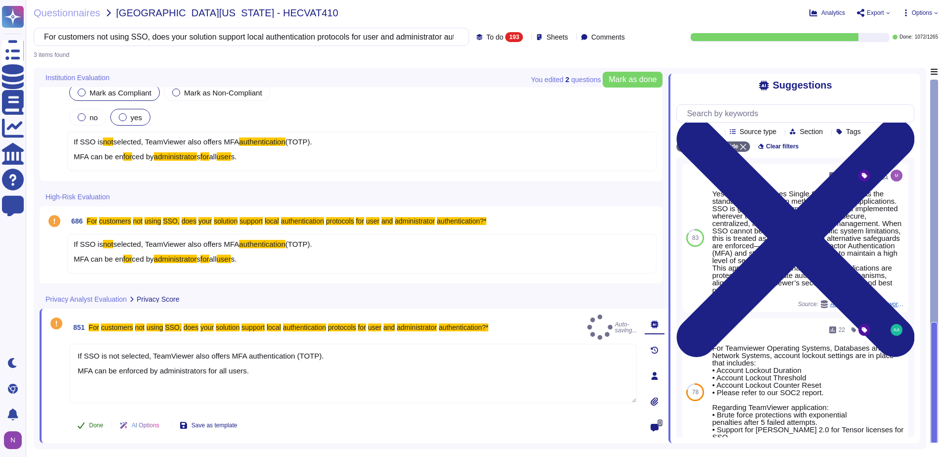
click at [88, 424] on button "Done" at bounding box center [90, 426] width 42 height 20
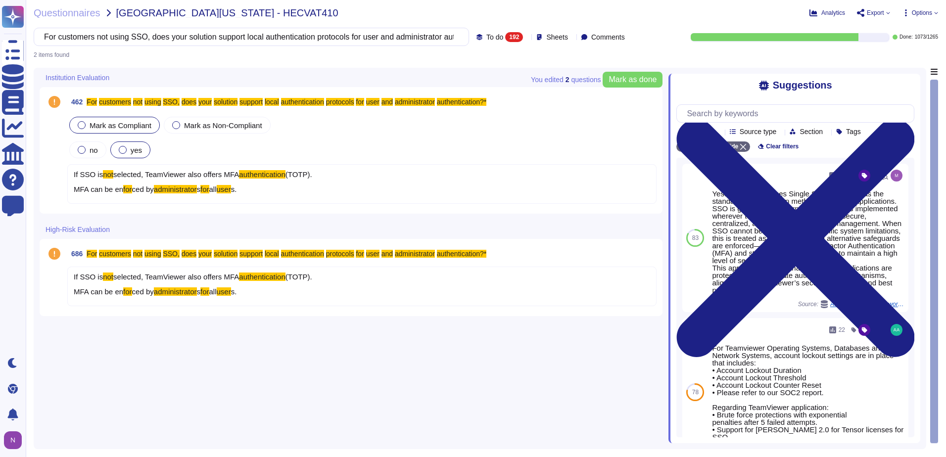
click at [255, 294] on div "If SSO is not selected, TeamViewer also offers MFA authentication (TOTP). MFA c…" at bounding box center [361, 287] width 589 height 40
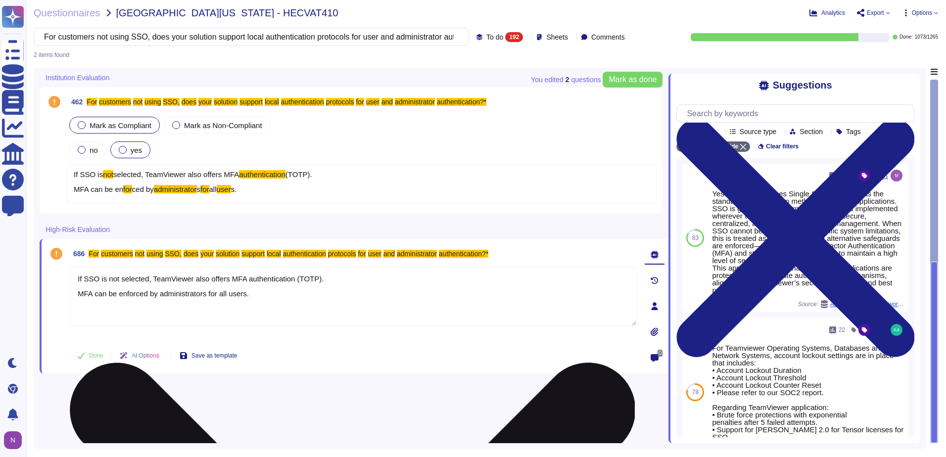
type textarea "If SSO is not selected, TeamViewer also offers MFA authentication (TOTP). MFA c…"
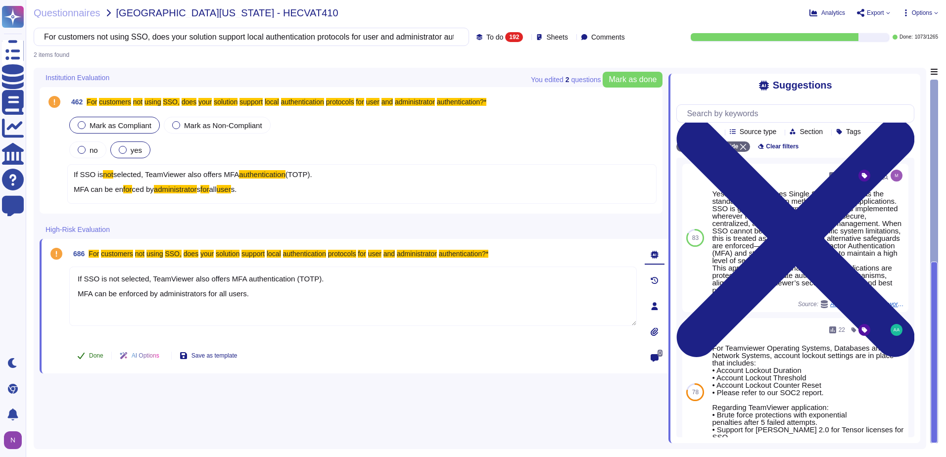
click at [92, 357] on span "Done" at bounding box center [96, 356] width 14 height 6
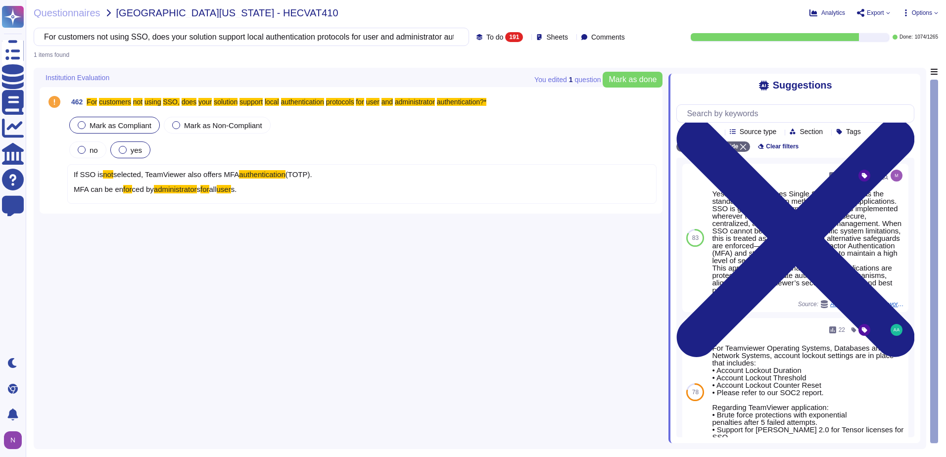
click at [274, 190] on div "If SSO is not selected, TeamViewer also offers MFA authentication (TOTP). MFA c…" at bounding box center [361, 184] width 589 height 40
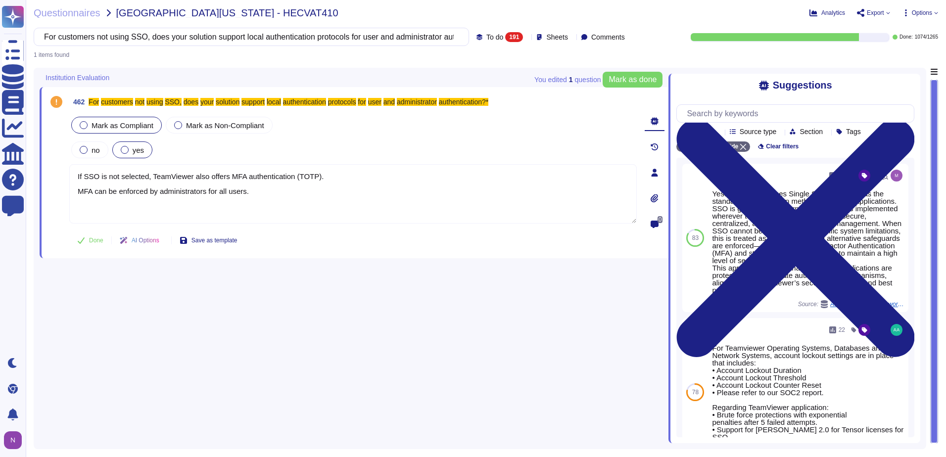
type textarea "If SSO is not selected, TeamViewer also offers MFA authentication (TOTP). MFA c…"
click at [93, 241] on span "Done" at bounding box center [96, 241] width 14 height 6
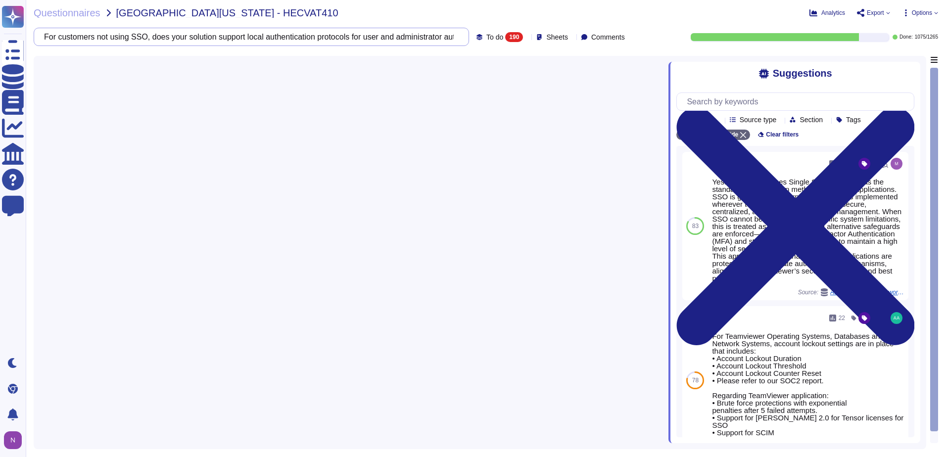
scroll to position [0, 8]
drag, startPoint x: 441, startPoint y: 38, endPoint x: 387, endPoint y: 42, distance: 54.1
click at [387, 42] on input "For customers not using SSO, does your solution support local authentication pr…" at bounding box center [249, 36] width 420 height 17
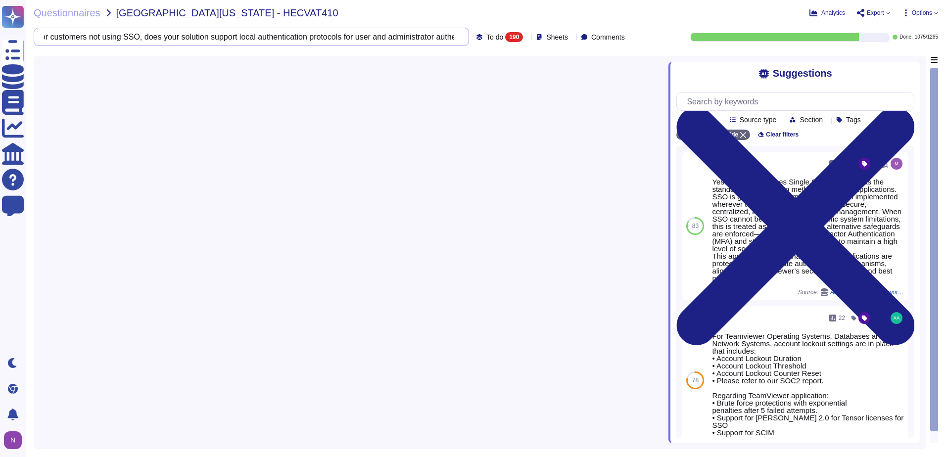
click at [387, 42] on input "For customers not using SSO, does your solution support local authentication pr…" at bounding box center [249, 36] width 420 height 17
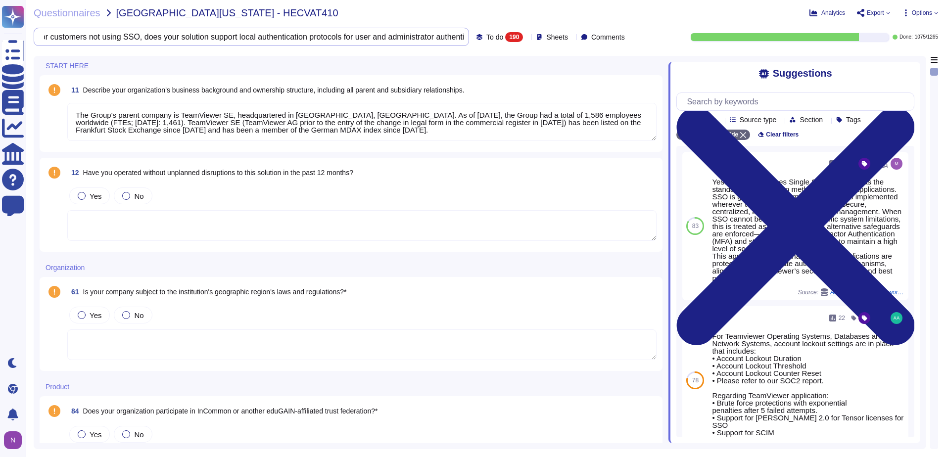
scroll to position [0, 0]
type textarea "The Group's parent company is TeamViewer SE, headquartered in Göppingen, German…"
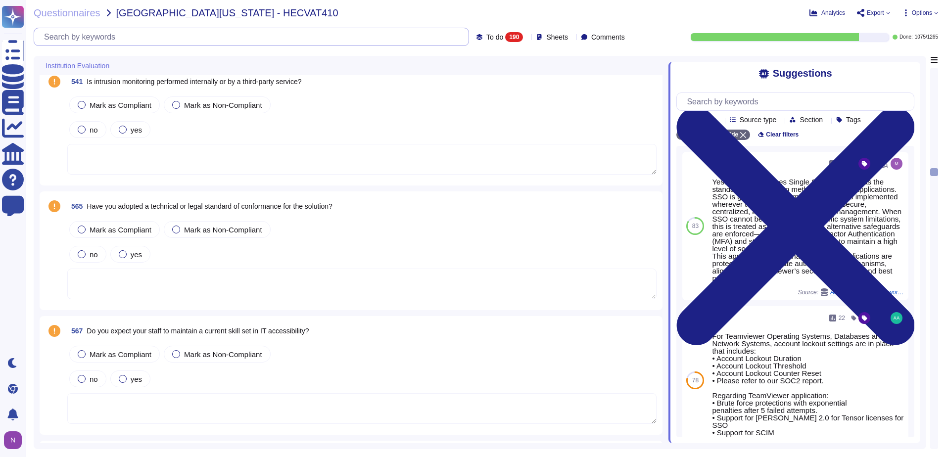
scroll to position [5197, 0]
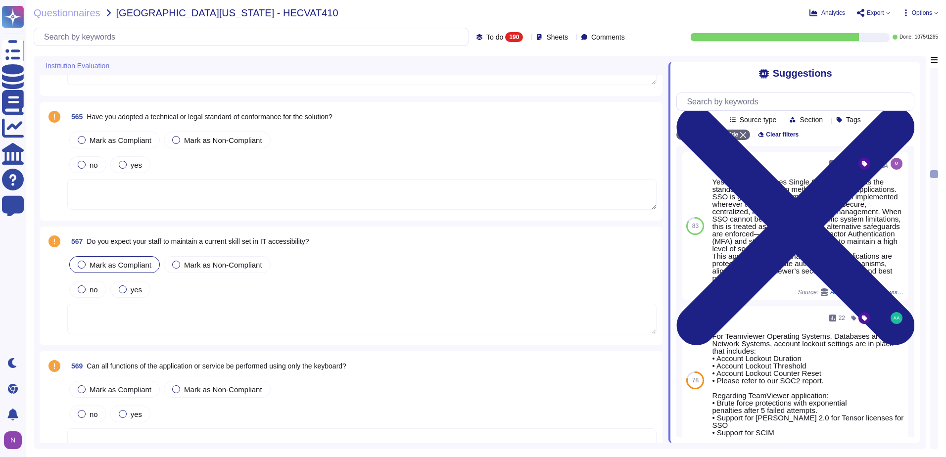
click at [83, 264] on div at bounding box center [82, 265] width 8 height 8
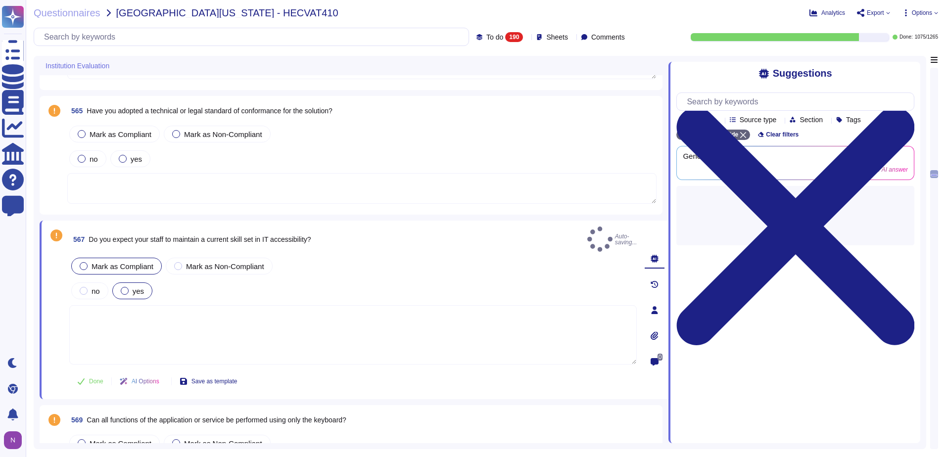
click at [125, 287] on div at bounding box center [125, 291] width 8 height 8
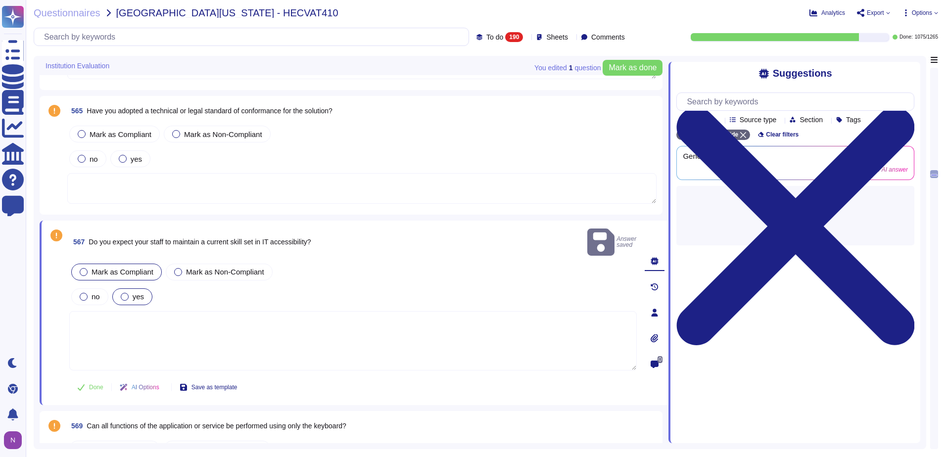
click at [126, 293] on div at bounding box center [125, 297] width 8 height 8
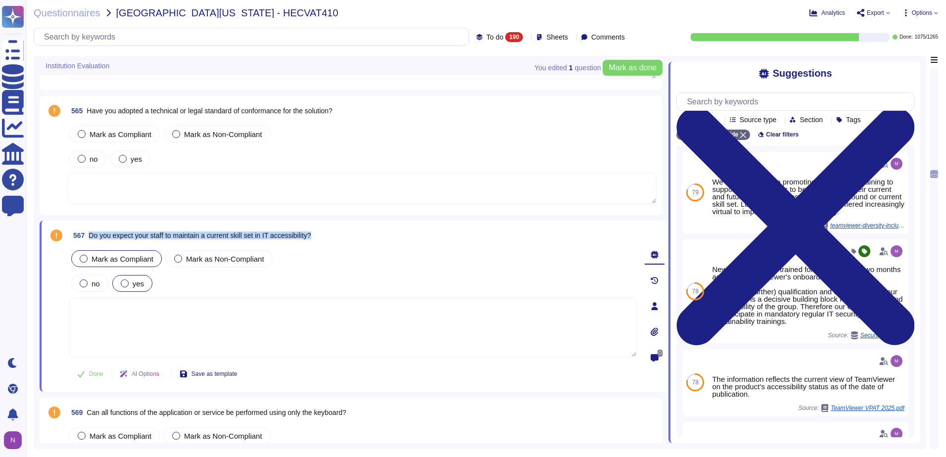
drag, startPoint x: 321, startPoint y: 237, endPoint x: 91, endPoint y: 241, distance: 229.7
click at [91, 241] on div "567 Do you expect your staff to maintain a current skill set in IT accessibilit…" at bounding box center [353, 236] width 568 height 18
copy span "Do you expect your staff to maintain a current skill set in IT accessibility?"
click at [164, 39] on input "text" at bounding box center [254, 36] width 430 height 17
paste input "Do you expect your staff to maintain a current skill set in IT accessibility?"
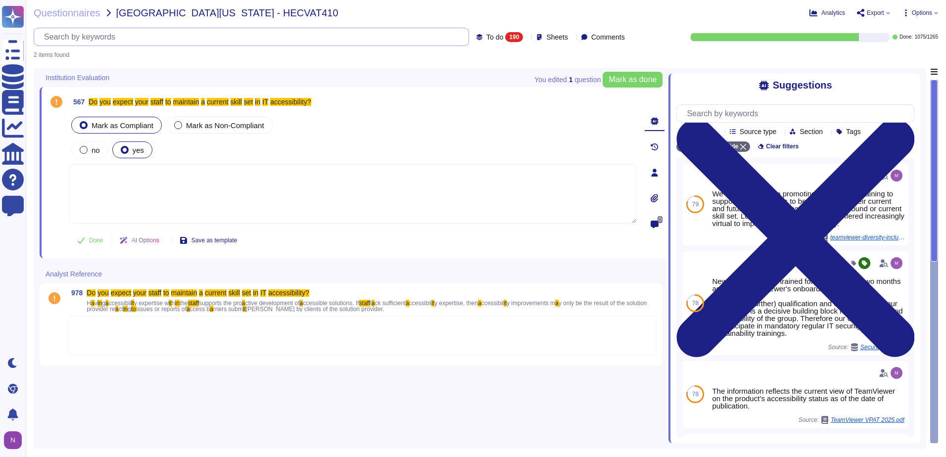
scroll to position [0, 0]
type input "Do you expect your staff to maintain a current skill set in IT accessibility?"
click at [112, 332] on div at bounding box center [361, 336] width 589 height 40
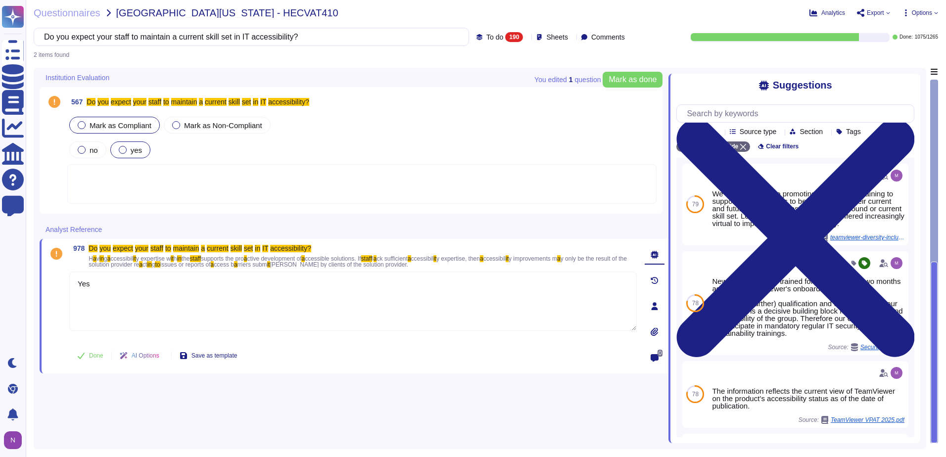
type textarea "Yes"
click at [120, 186] on div at bounding box center [361, 184] width 589 height 40
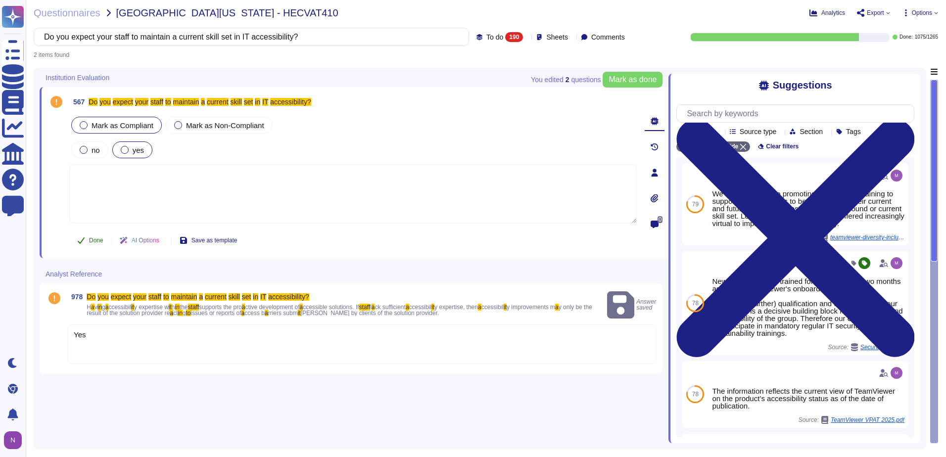
click at [90, 240] on span "Done" at bounding box center [96, 241] width 14 height 6
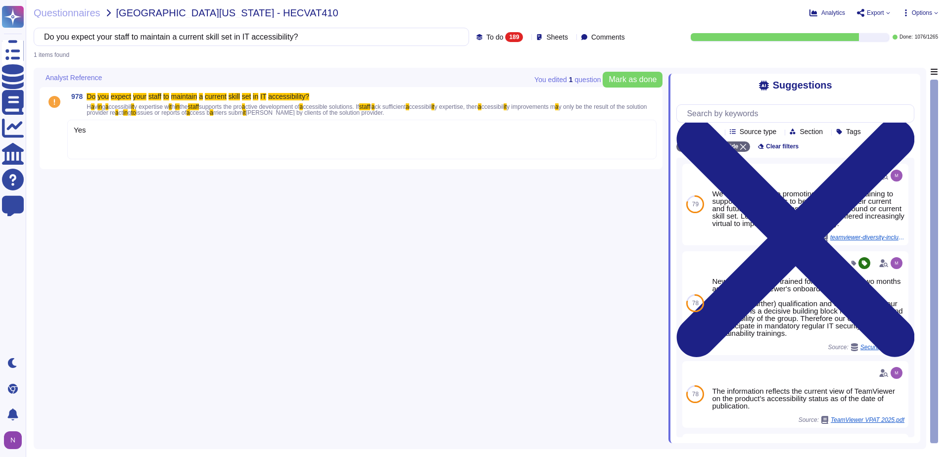
click at [97, 141] on div "Yes" at bounding box center [361, 140] width 589 height 40
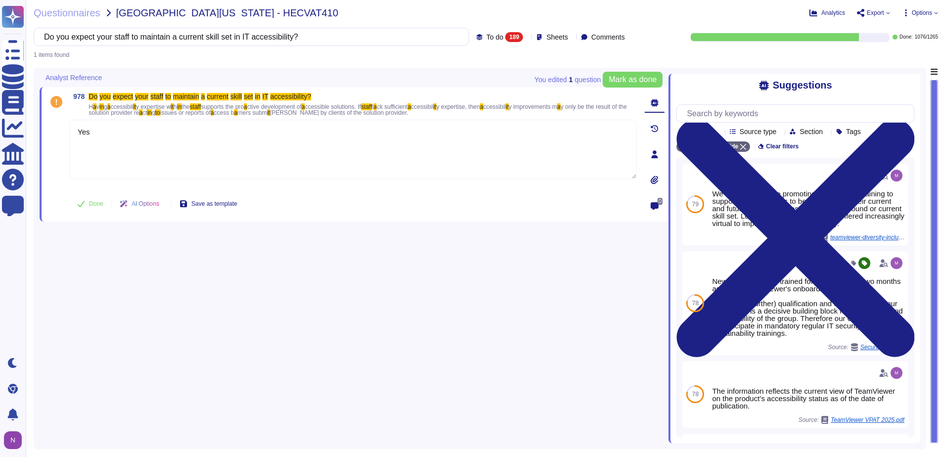
type textarea "Yes"
click at [92, 202] on span "Done" at bounding box center [96, 204] width 14 height 6
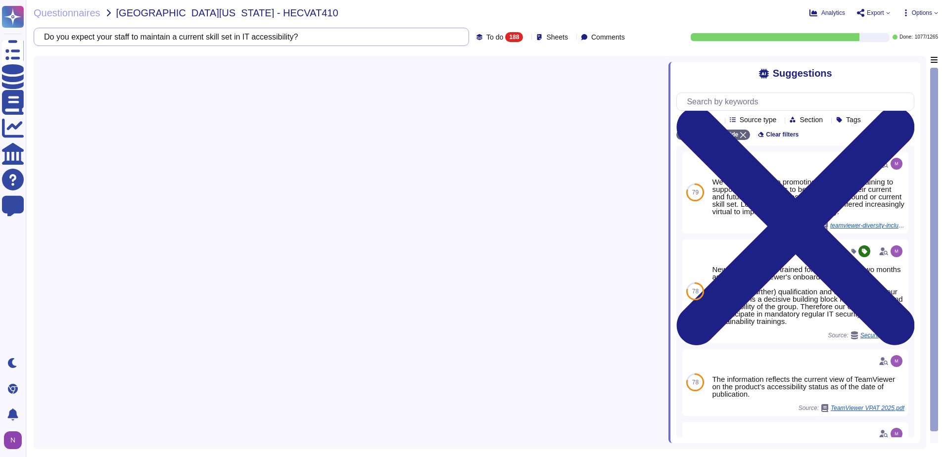
drag, startPoint x: 355, startPoint y: 37, endPoint x: 32, endPoint y: 37, distance: 323.2
click at [32, 37] on div "Questionnaires University of Utah - HECVAT410 Analytics Export Options Do you e…" at bounding box center [486, 228] width 921 height 457
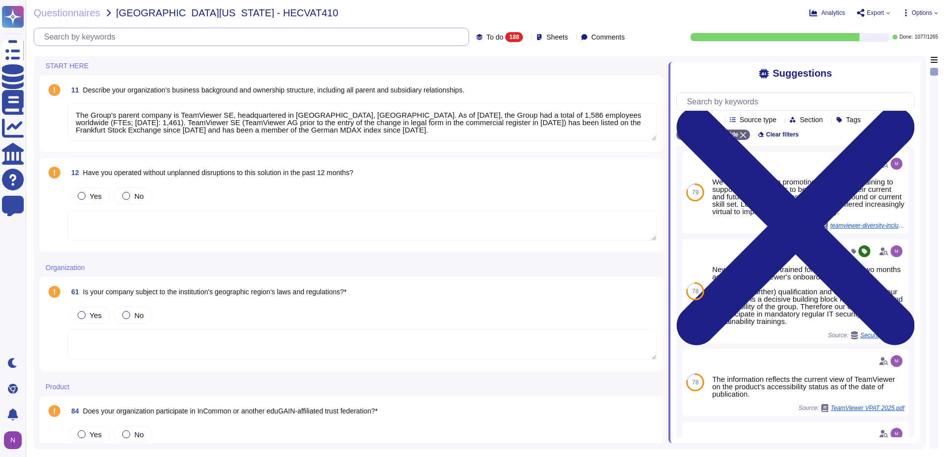
type textarea "The Group's parent company is TeamViewer SE, headquartered in Göppingen, German…"
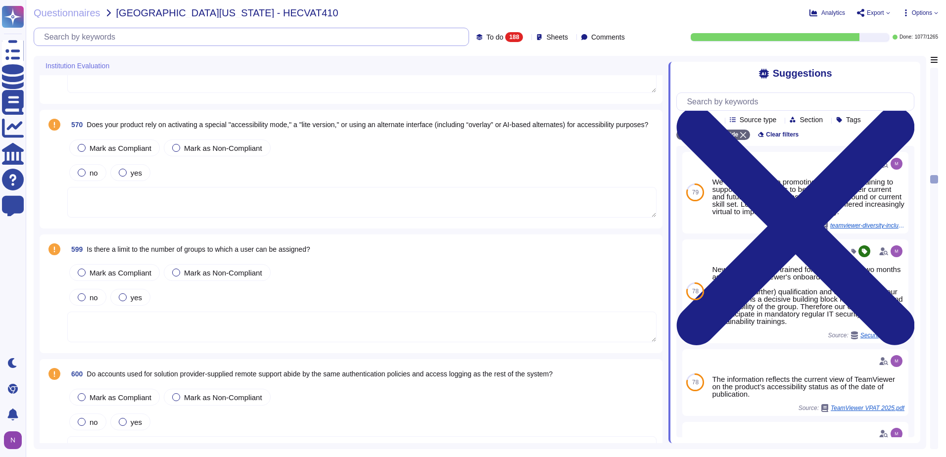
scroll to position [5494, 0]
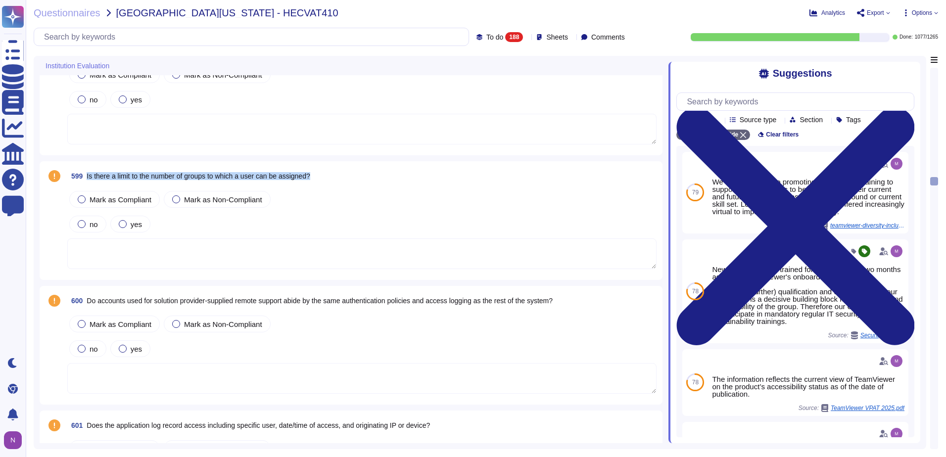
drag, startPoint x: 329, startPoint y: 176, endPoint x: 87, endPoint y: 179, distance: 241.5
click at [87, 179] on div "599 Is there a limit to the number of groups to which a user can be assigned?" at bounding box center [361, 176] width 589 height 18
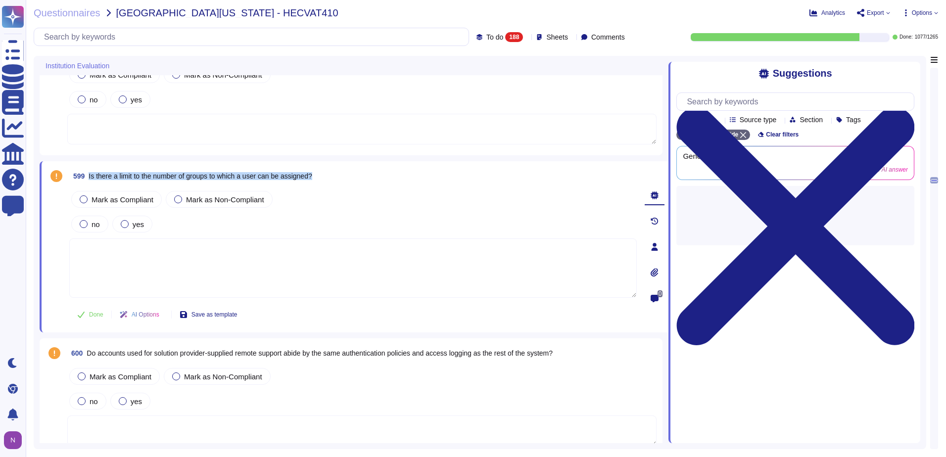
drag, startPoint x: 322, startPoint y: 174, endPoint x: 88, endPoint y: 176, distance: 234.1
click at [88, 176] on div "599 Is there a limit to the number of groups to which a user can be assigned?" at bounding box center [353, 176] width 568 height 18
copy span "Is there a limit to the number of groups to which a user can be assigned?"
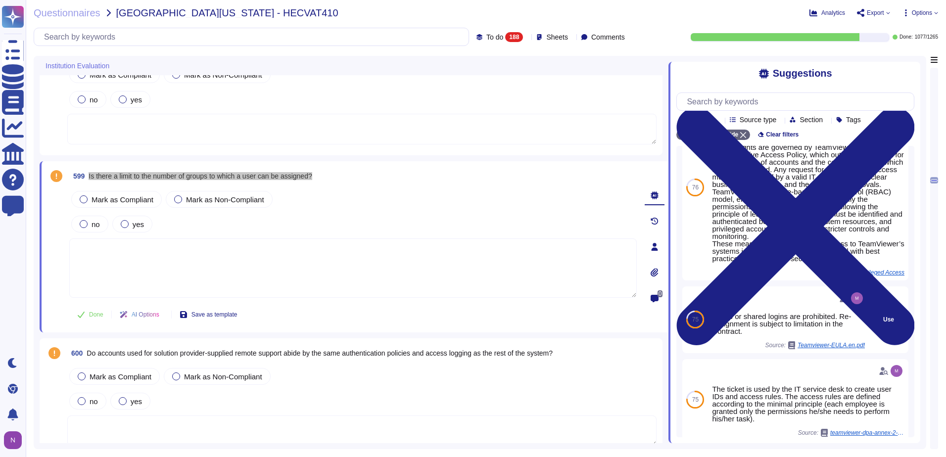
scroll to position [266, 0]
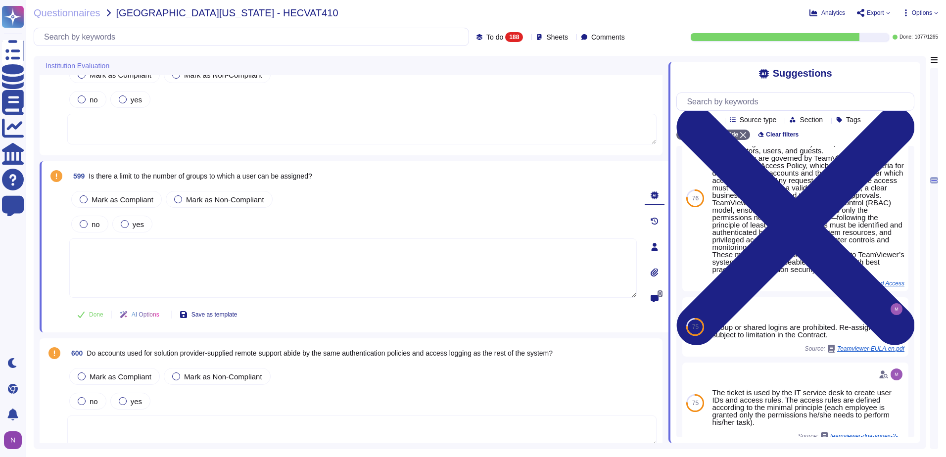
click at [572, 38] on icon at bounding box center [572, 38] width 0 height 0
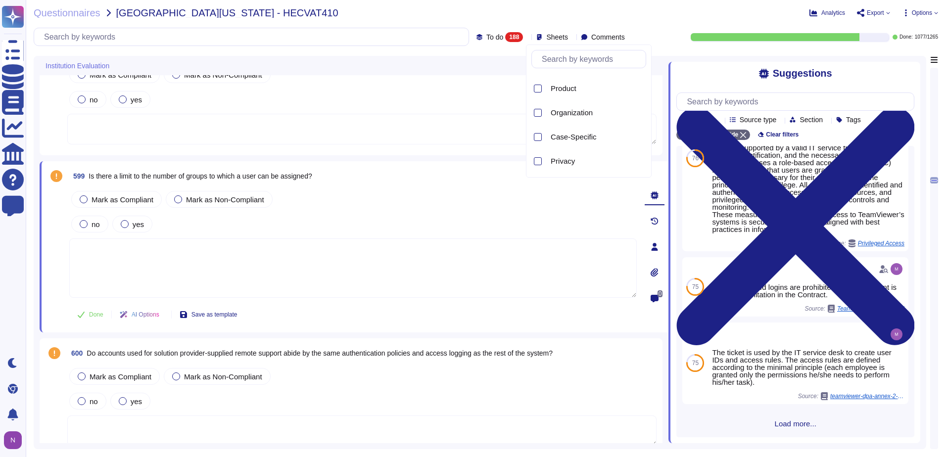
scroll to position [190, 0]
click at [540, 114] on div at bounding box center [538, 113] width 8 height 8
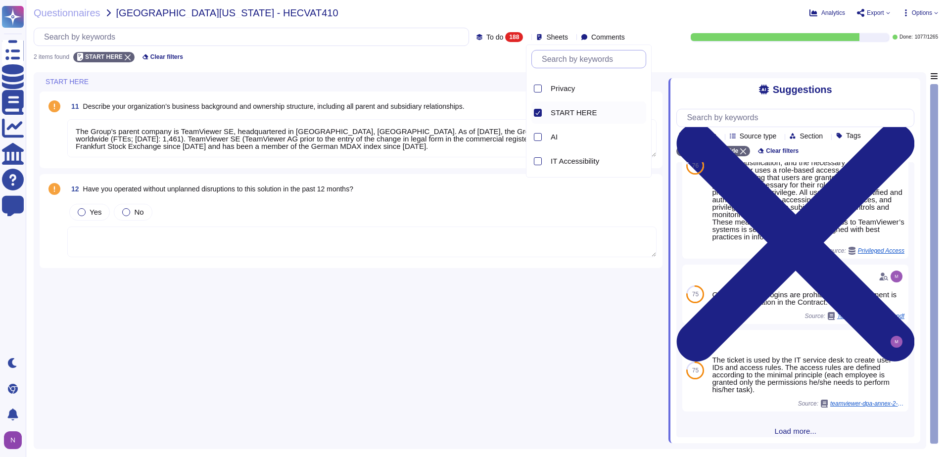
type textarea "The Group's parent company is TeamViewer SE, headquartered in Göppingen, German…"
click at [489, 149] on textarea "The Group's parent company is TeamViewer SE, headquartered in Göppingen, German…" at bounding box center [361, 138] width 589 height 38
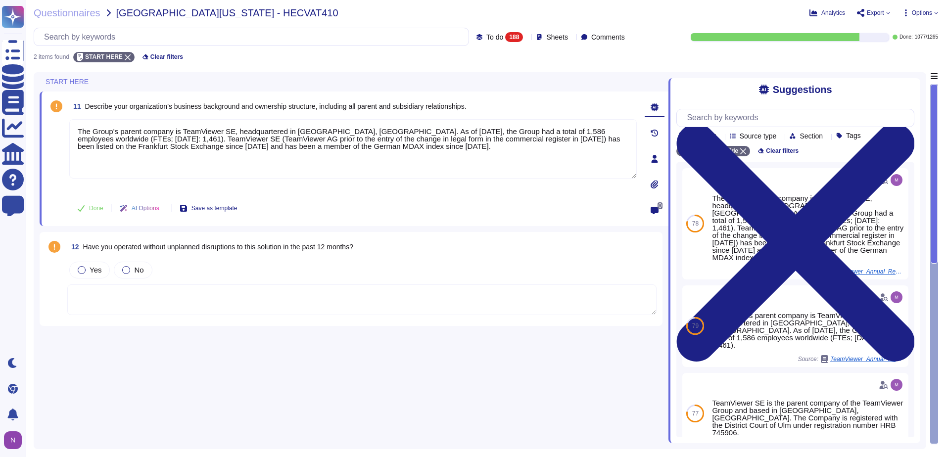
click at [95, 162] on icon at bounding box center [206, 225] width 222 height 127
click at [637, 71] on div "Questionnaires University of Utah - HECVAT410 Analytics Export Options To do 18…" at bounding box center [486, 228] width 921 height 457
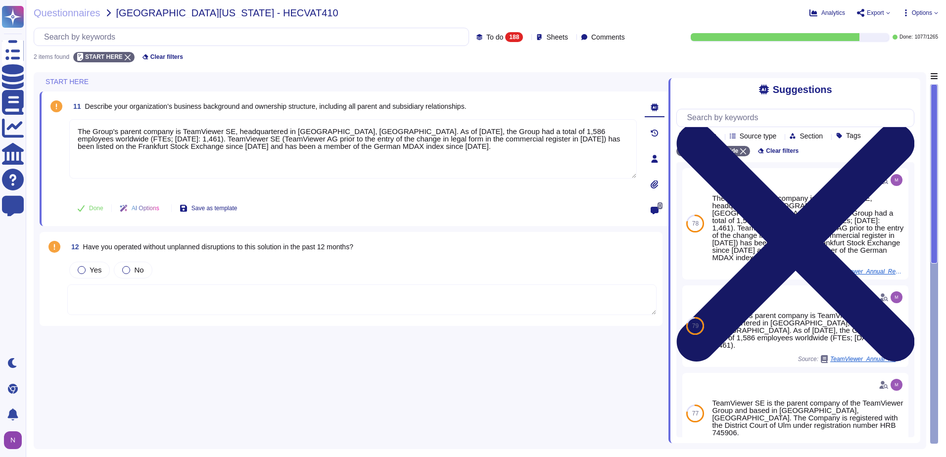
click at [909, 85] on icon at bounding box center [796, 242] width 238 height 317
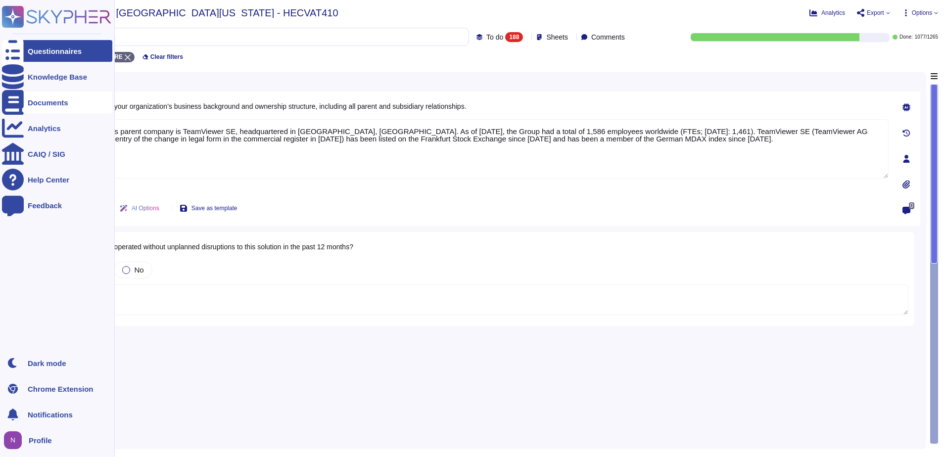
click at [54, 102] on div "Documents" at bounding box center [48, 102] width 41 height 7
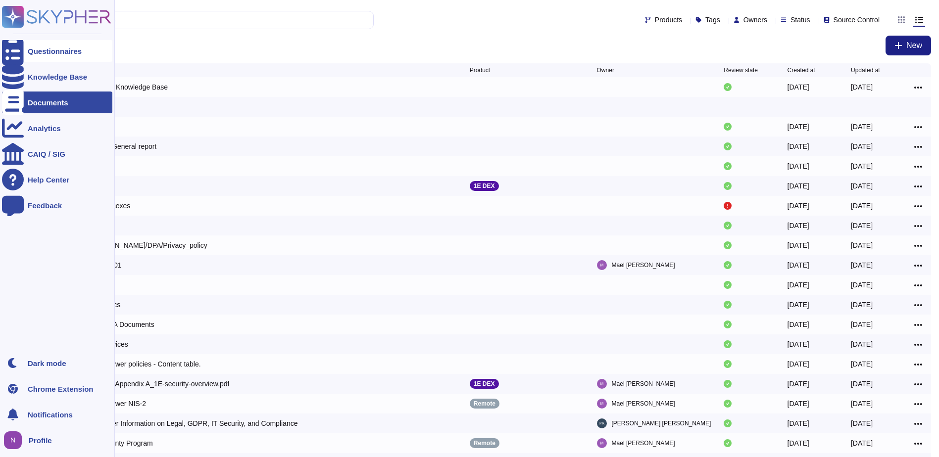
click at [31, 50] on div "Questionnaires" at bounding box center [55, 51] width 54 height 7
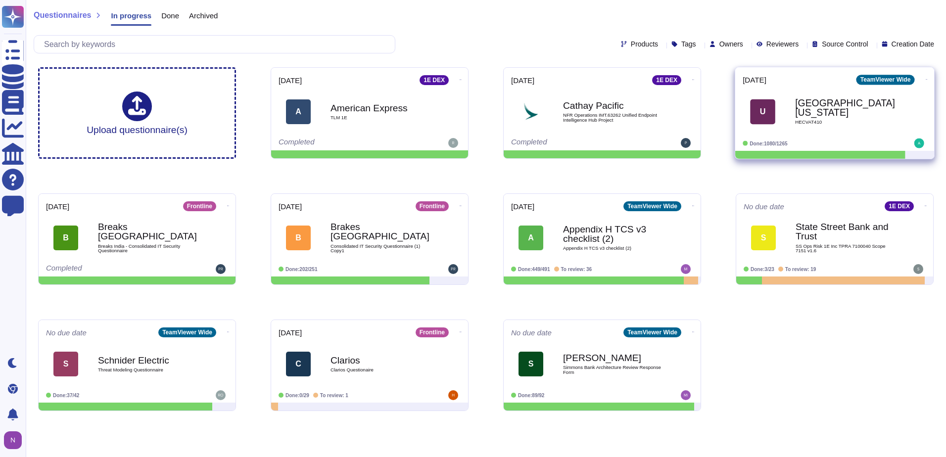
click at [926, 79] on icon at bounding box center [927, 79] width 2 height 0
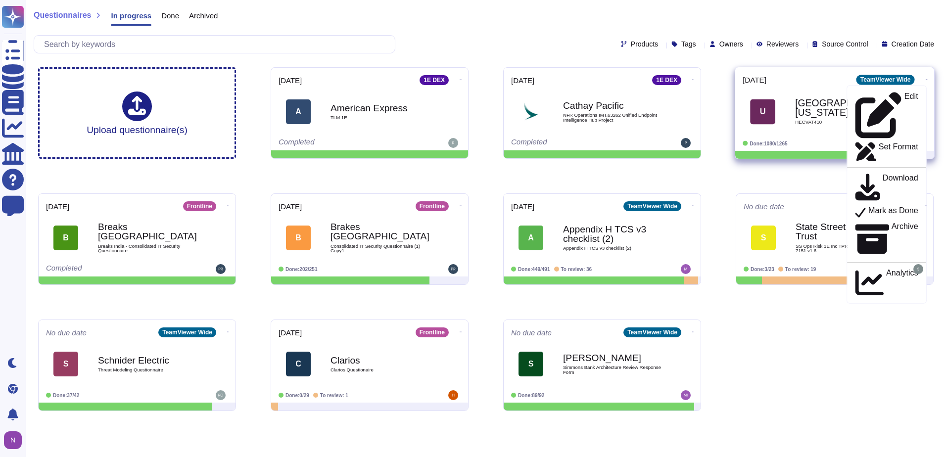
click at [821, 120] on span "HECVAT410" at bounding box center [845, 122] width 100 height 5
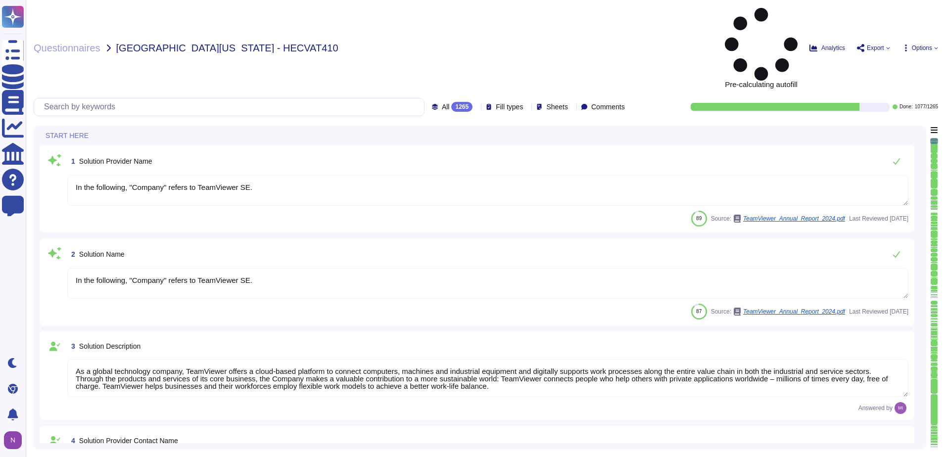
type textarea "In the following, "Company" refers to TeamViewer SE."
type textarea "As a global technology company, TeamViewer offers a cloud-based platform to con…"
type textarea "[PERSON_NAME]"
type textarea "Account Executive"
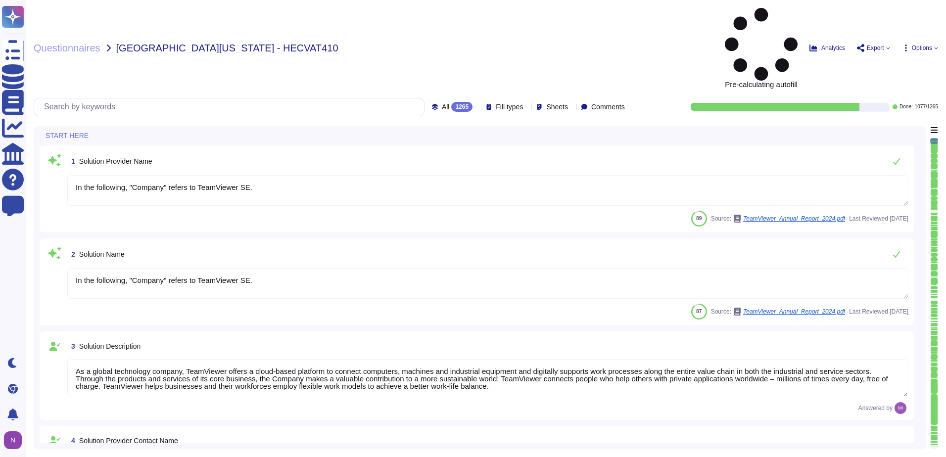
type textarea "[EMAIL_ADDRESS][DOMAIN_NAME]"
type textarea "1 727 647 3589"
click at [612, 103] on span "Comments" at bounding box center [608, 106] width 34 height 7
click at [556, 103] on div "Sheets" at bounding box center [554, 106] width 36 height 7
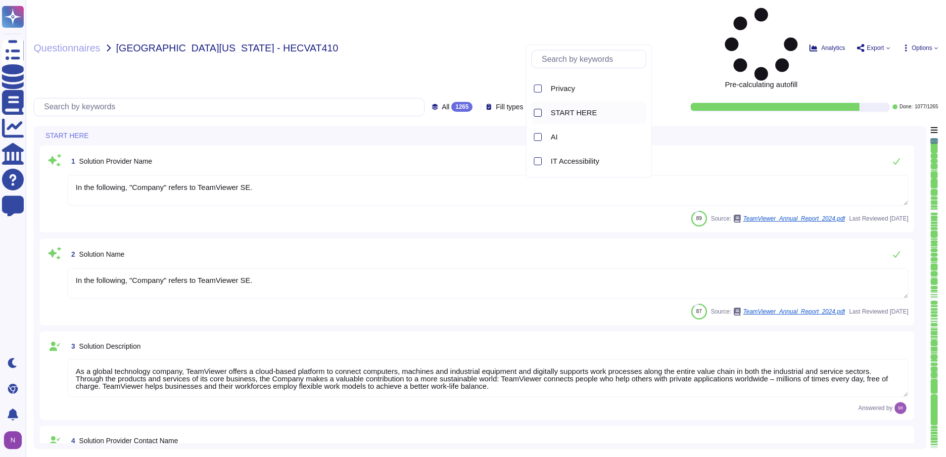
click at [538, 111] on div at bounding box center [538, 113] width 8 height 8
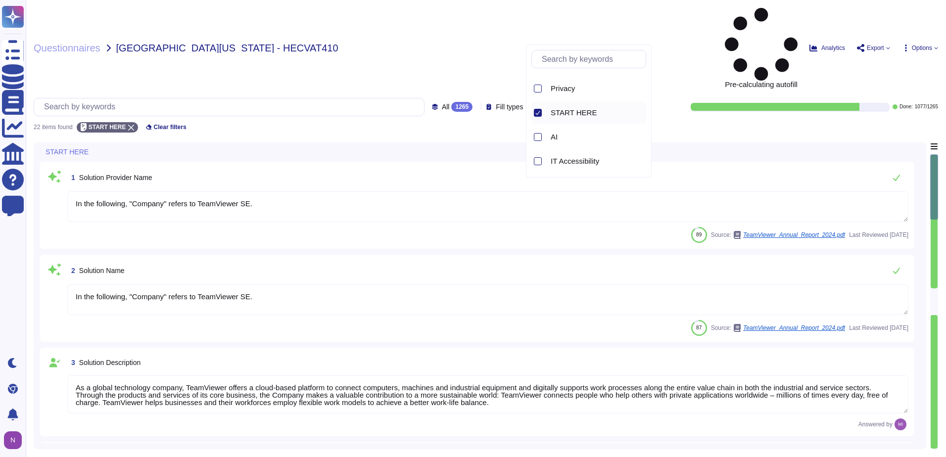
click at [259, 116] on div "22 items found START HERE Clear filters" at bounding box center [486, 124] width 905 height 16
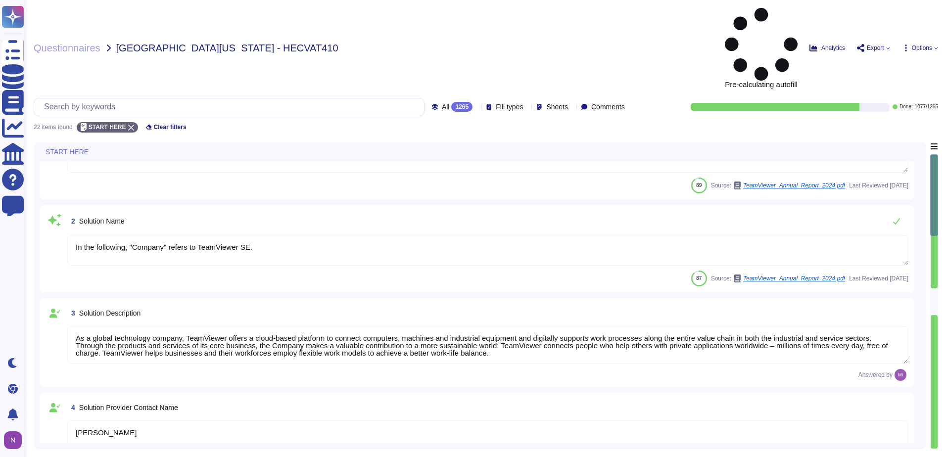
type textarea "TeamViewer US. Inc. * 5741 Rio Vista Drive * Largo, FL 33760 * USA"
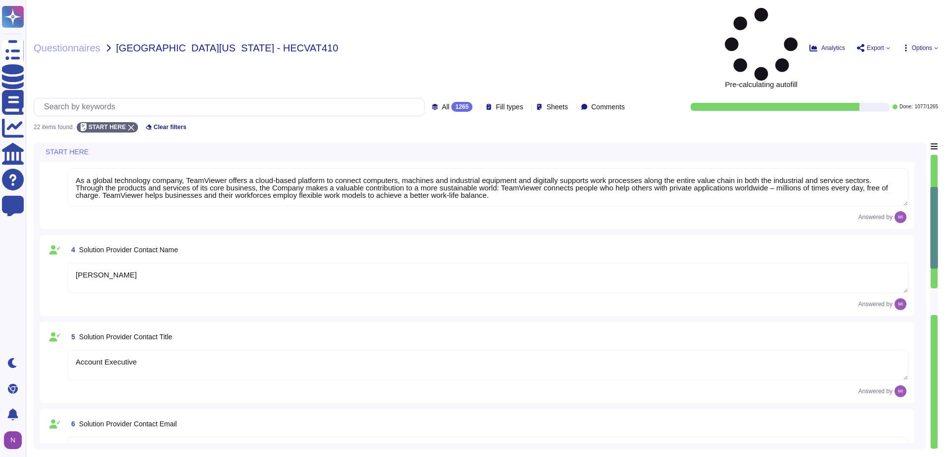
type textarea "TeamViewer Group has offices located around the globe."
type textarea "There is a dedicated PSIRT and CSIRT team to ensure coverage of all areas of th…"
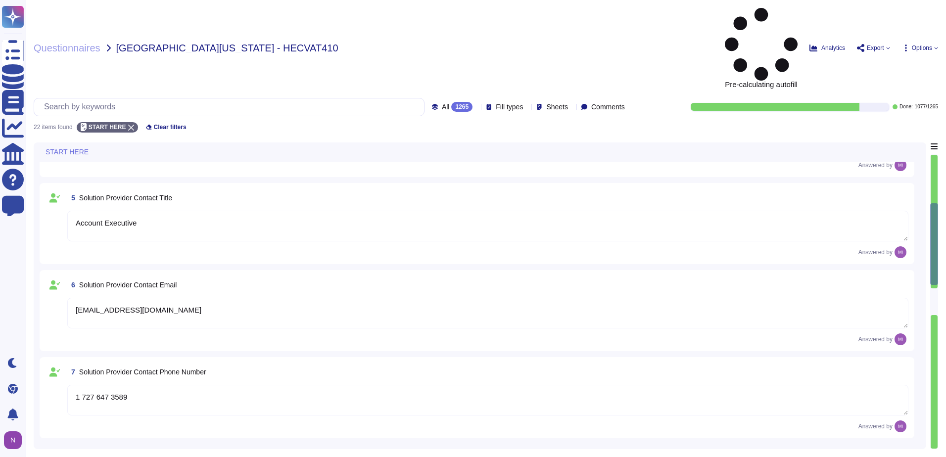
type textarea "TeamViewer US. Inc. * 5741 Rio Vista Drive * Largo, FL 33760 * USA"
type textarea "TeamViewer Group has offices located around the globe."
type textarea "There is a dedicated PSIRT and CSIRT team to ensure coverage of all areas of th…"
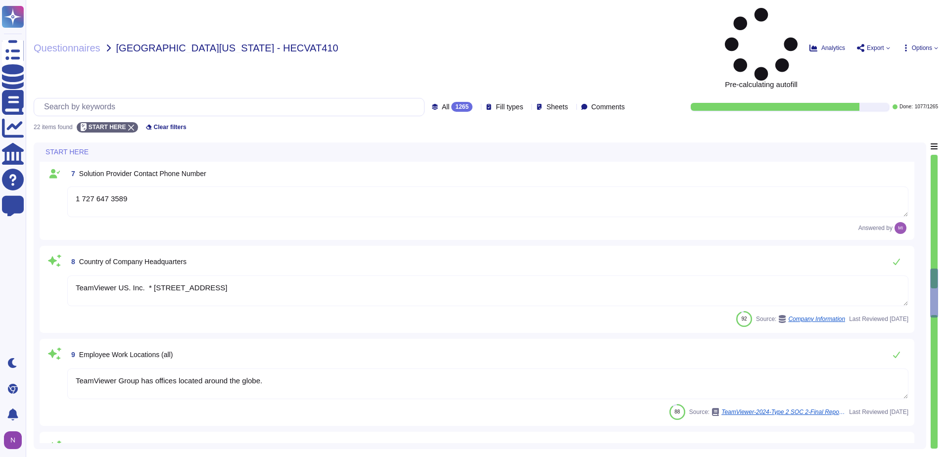
type textarea "The Group's parent company is TeamViewer SE, headquartered in Göppingen, German…"
type textarea "There is a dedicated PSIRT and CSIRT team to ensure coverage of all areas of th…"
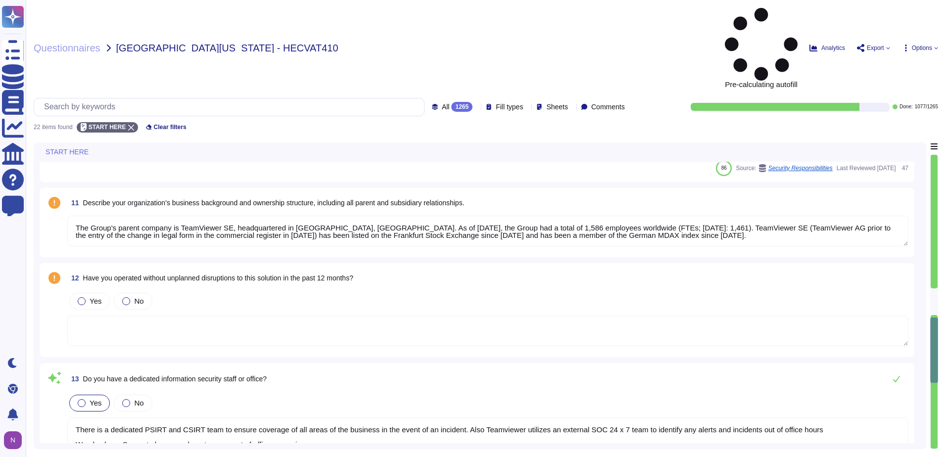
scroll to position [990, 0]
type textarea "The Trust Center provides access to relevant information about TeamViewer’s Sec…"
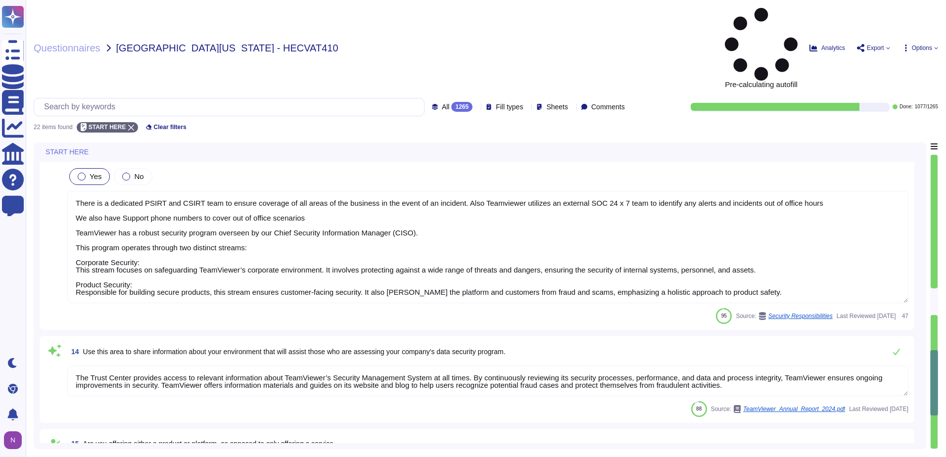
type textarea "Yes, our product includes an AI component, such as a script assistant that aids…"
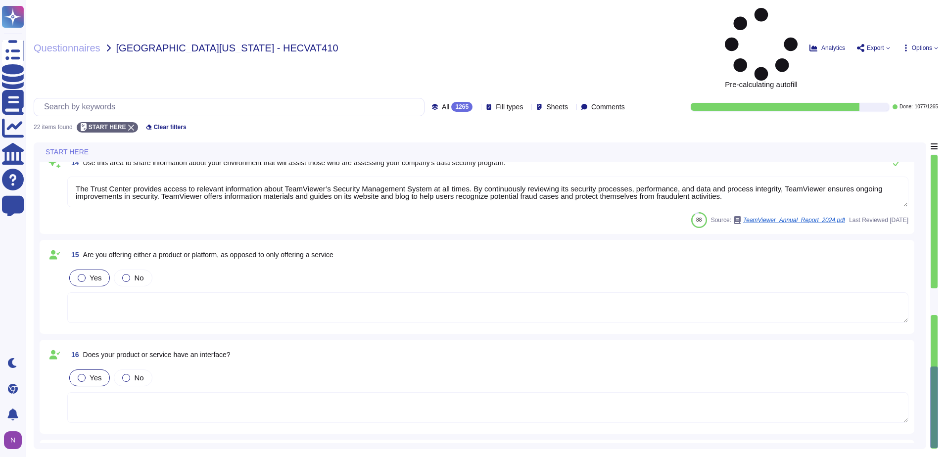
type textarea "TeamViewer owns several certifications which includes but does not limit to: • …"
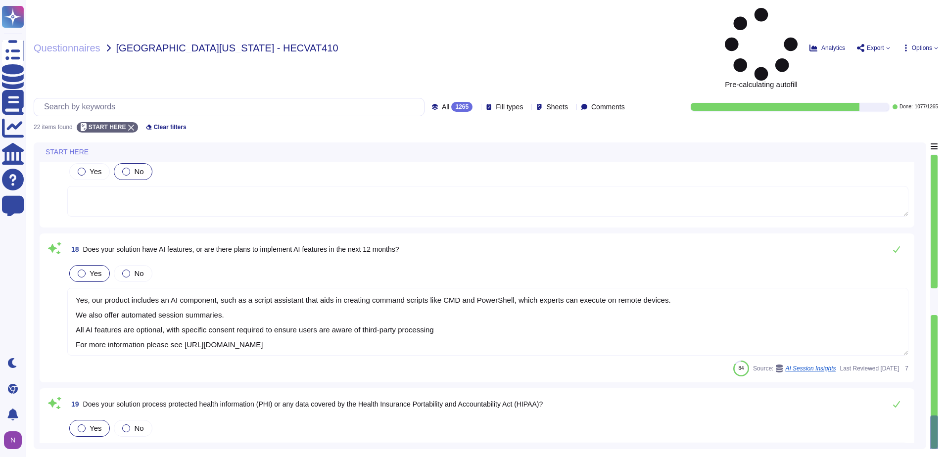
type textarea "TeamViewer does not store, process or transmit cardholder data. Customer paymen…"
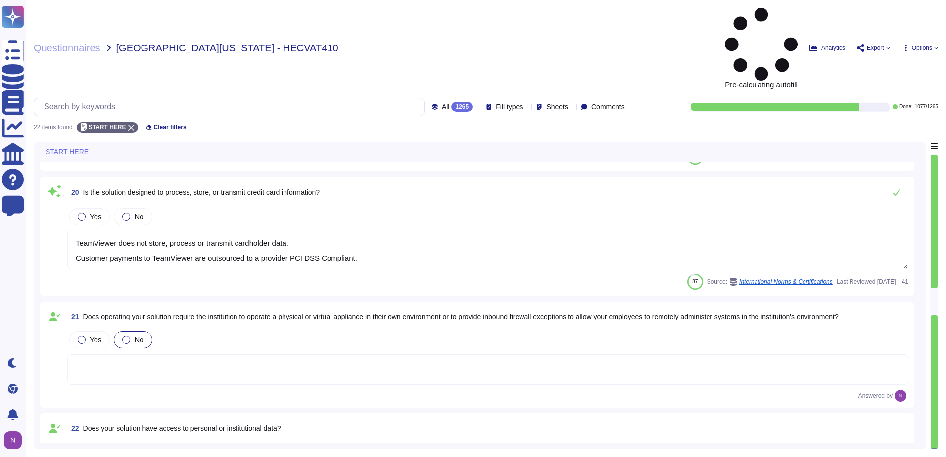
scroll to position [1982, 0]
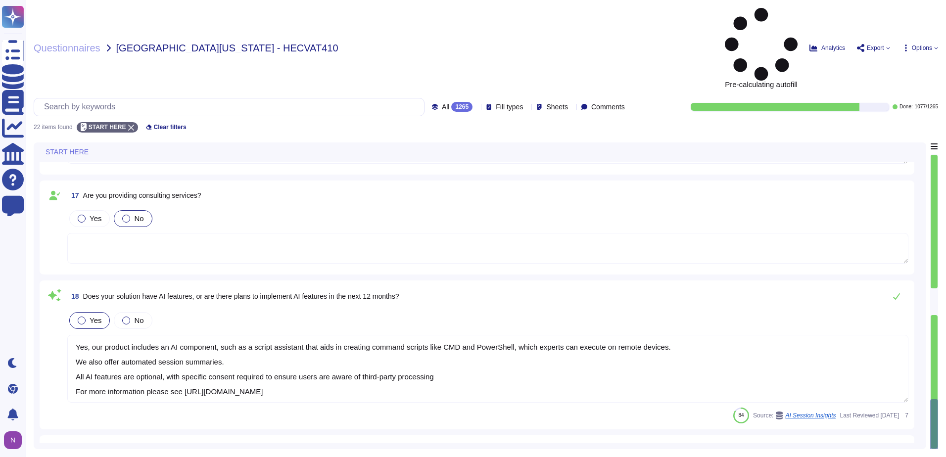
type textarea "The Trust Center provides access to relevant information about TeamViewer’s Sec…"
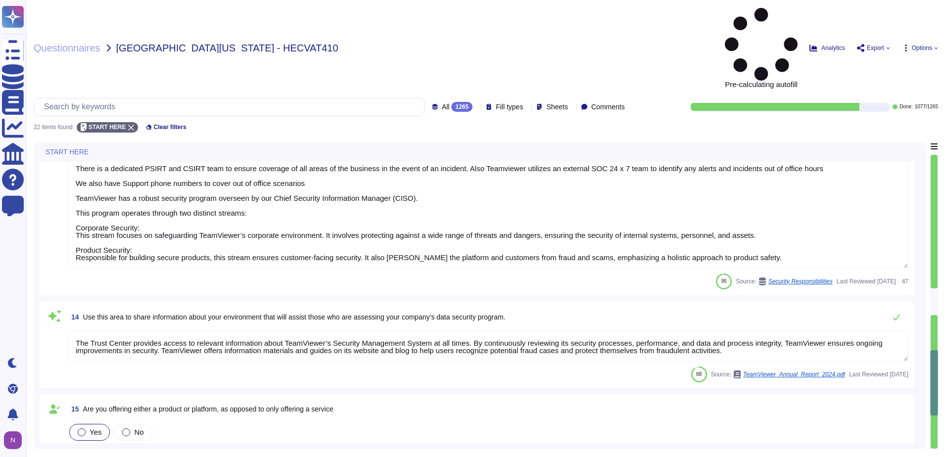
type textarea "The Group's parent company is TeamViewer SE, headquartered in Göppingen, German…"
type textarea "There is a dedicated PSIRT and CSIRT team to ensure coverage of all areas of th…"
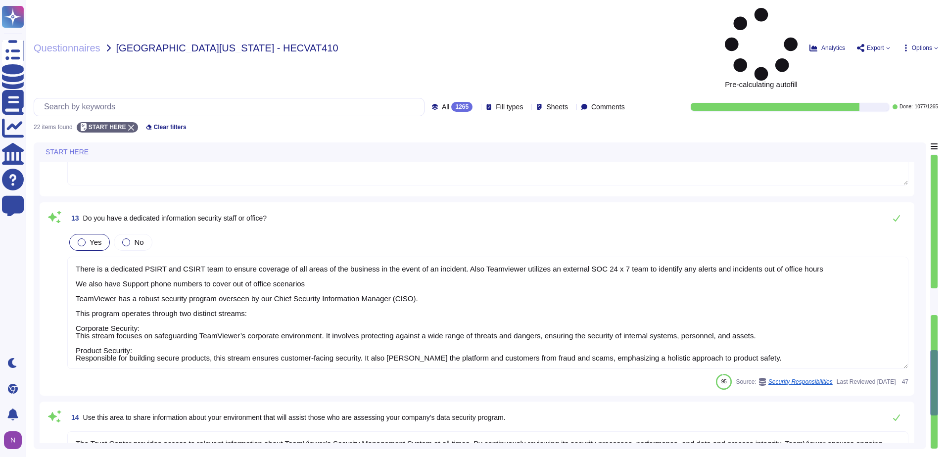
scroll to position [943, 0]
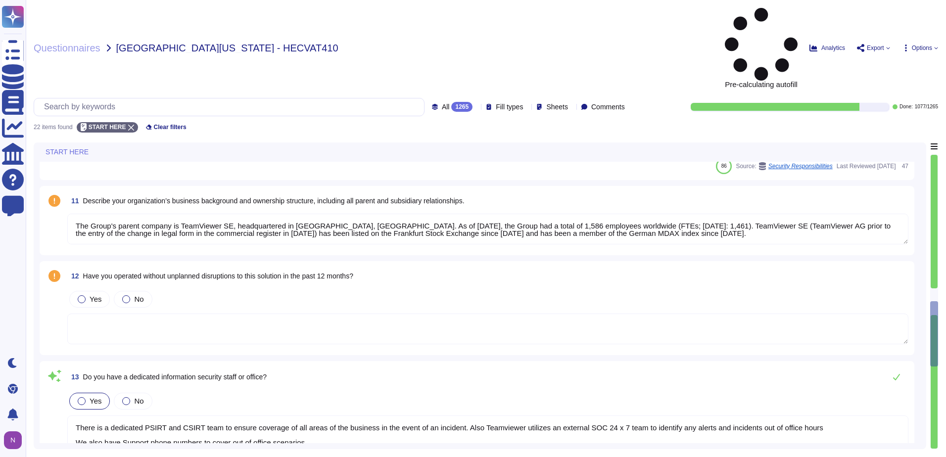
type textarea "TeamViewer Group has offices located around the globe."
type textarea "There is a dedicated PSIRT and CSIRT team to ensure coverage of all areas of th…"
click at [452, 102] on div "All 1265" at bounding box center [454, 107] width 45 height 10
click at [443, 85] on div "To do 188" at bounding box center [460, 87] width 80 height 11
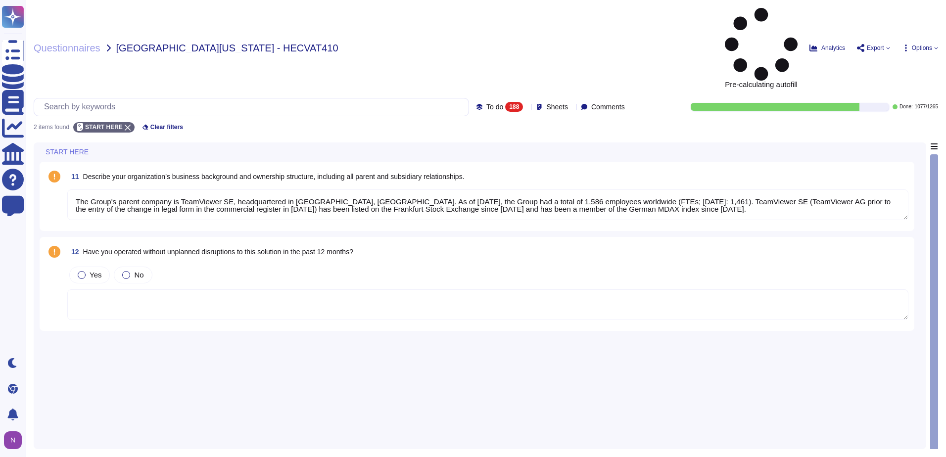
type textarea "The Group's parent company is TeamViewer SE, headquartered in Göppingen, German…"
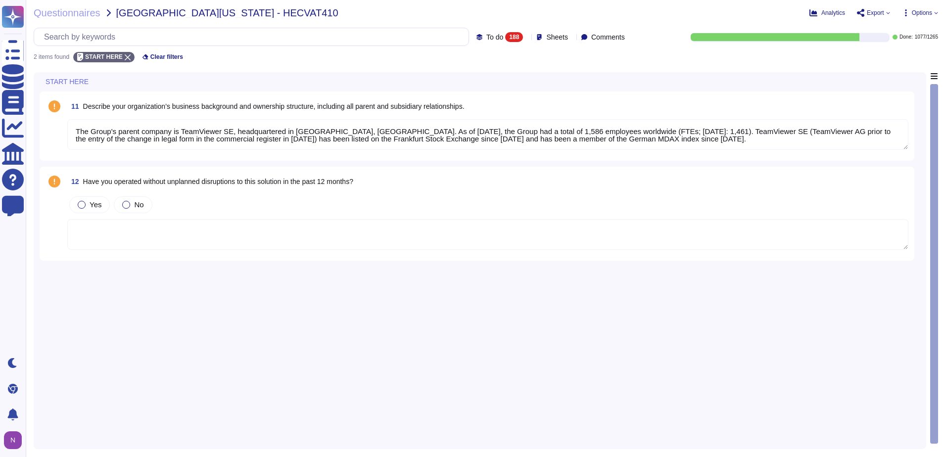
click at [163, 148] on textarea "The Group's parent company is TeamViewer SE, headquartered in Göppingen, German…" at bounding box center [487, 134] width 841 height 31
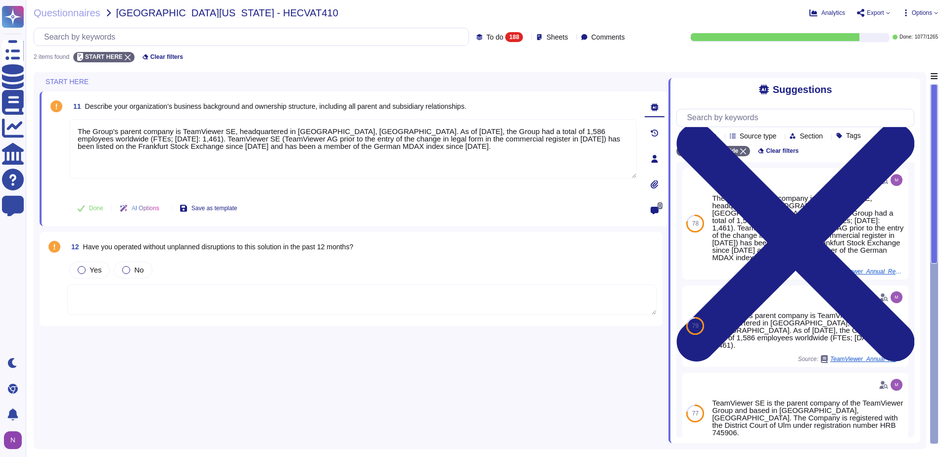
click at [255, 374] on div "11 Describe your organization’s business background and ownership structure, in…" at bounding box center [354, 257] width 629 height 371
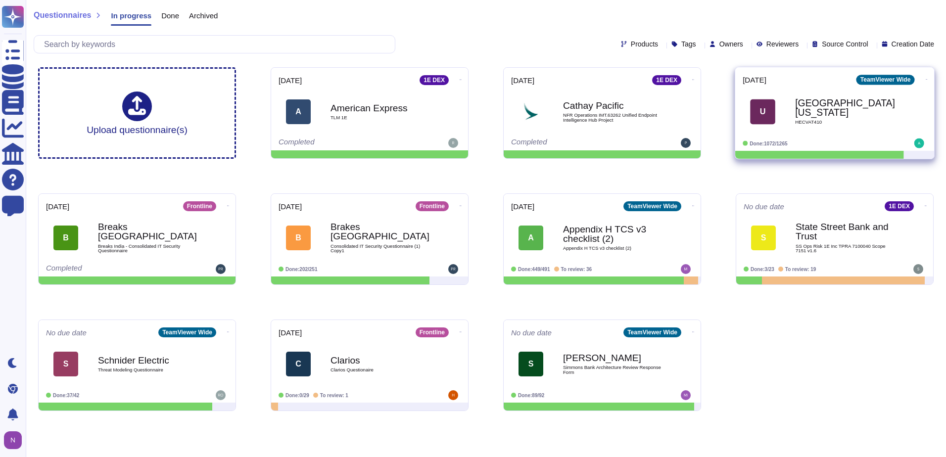
click at [840, 113] on b "[GEOGRAPHIC_DATA][US_STATE]" at bounding box center [845, 107] width 100 height 19
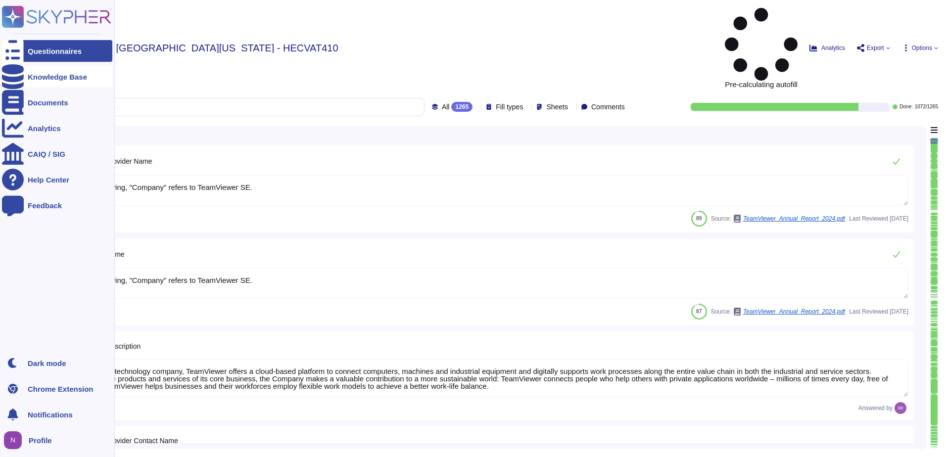
type textarea "In the following, "Company" refers to TeamViewer SE."
type textarea "As a global technology company, TeamViewer offers a cloud-based platform to con…"
type textarea "[PERSON_NAME]"
type textarea "Account Executive"
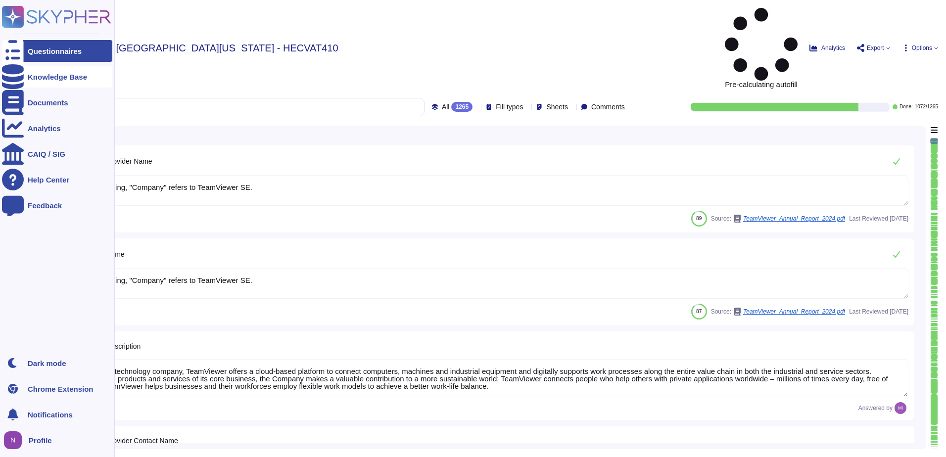
type textarea "[EMAIL_ADDRESS][DOMAIN_NAME]"
type textarea "1 727 647 3589"
click at [30, 76] on div "Knowledge Base" at bounding box center [57, 76] width 59 height 7
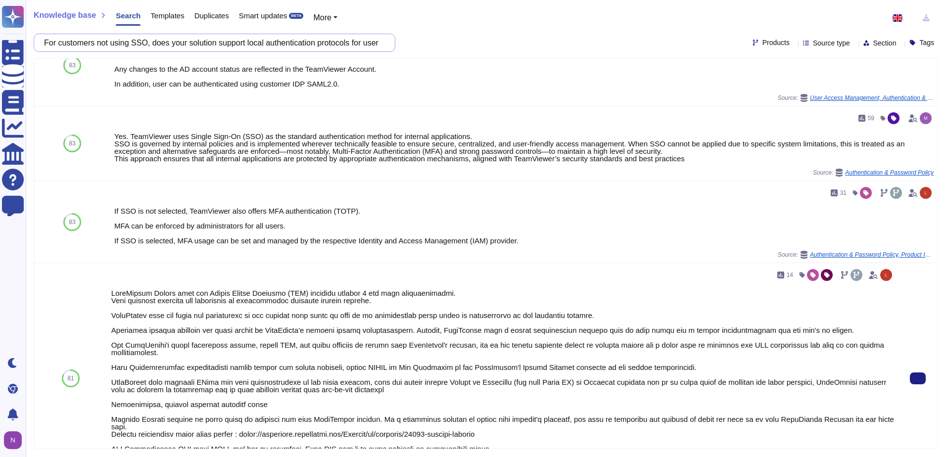
scroll to position [49, 0]
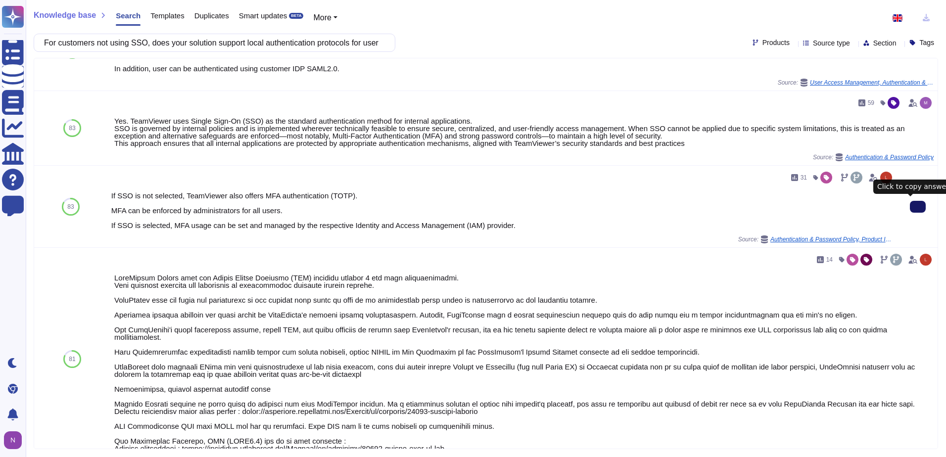
click at [171, 45] on input "For customers not using SSO, does your solution support local authentication pr…" at bounding box center [212, 42] width 346 height 17
paste input "Is there a limit to the number of groups to which a user can be assigned?"
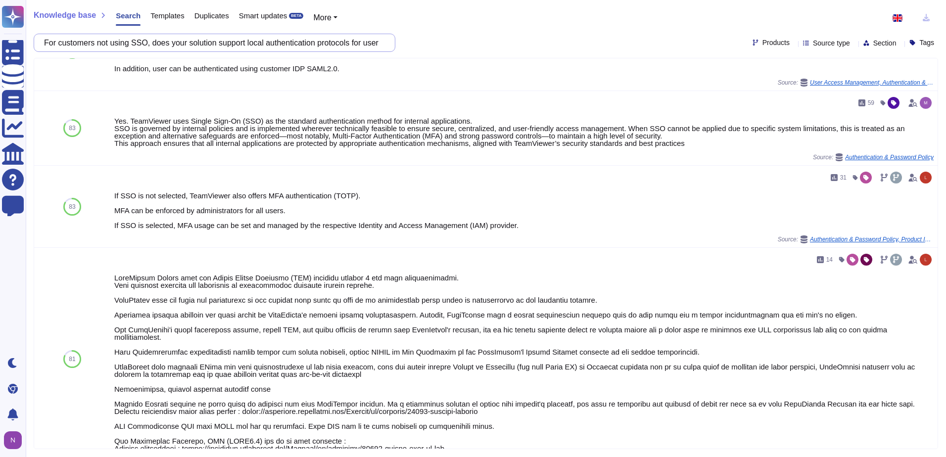
scroll to position [0, 0]
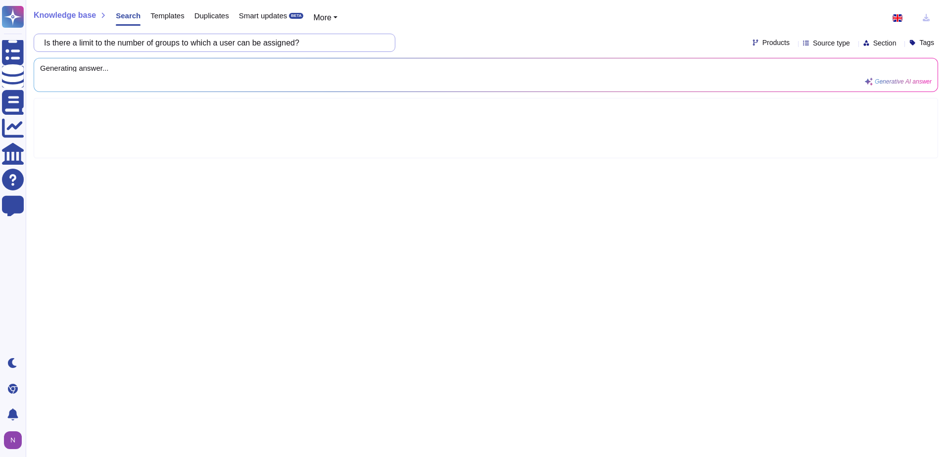
type input "Is there a limit to the number of groups to which a user can be assigned?"
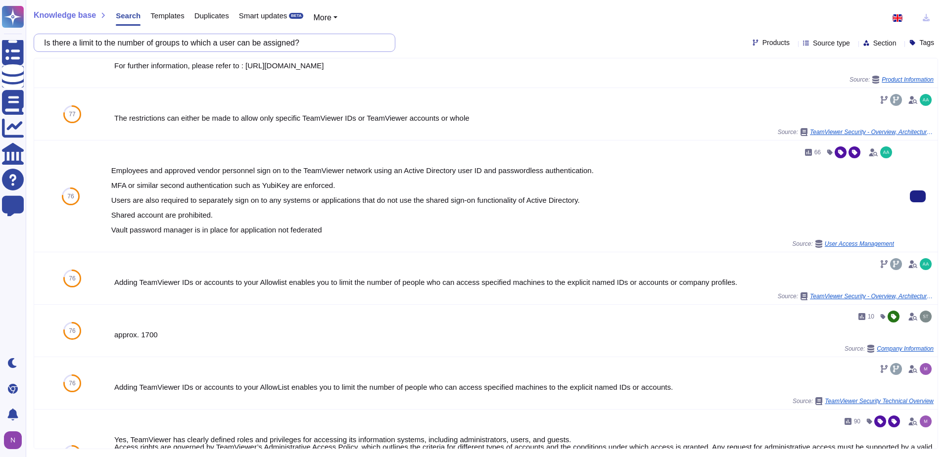
scroll to position [99, 0]
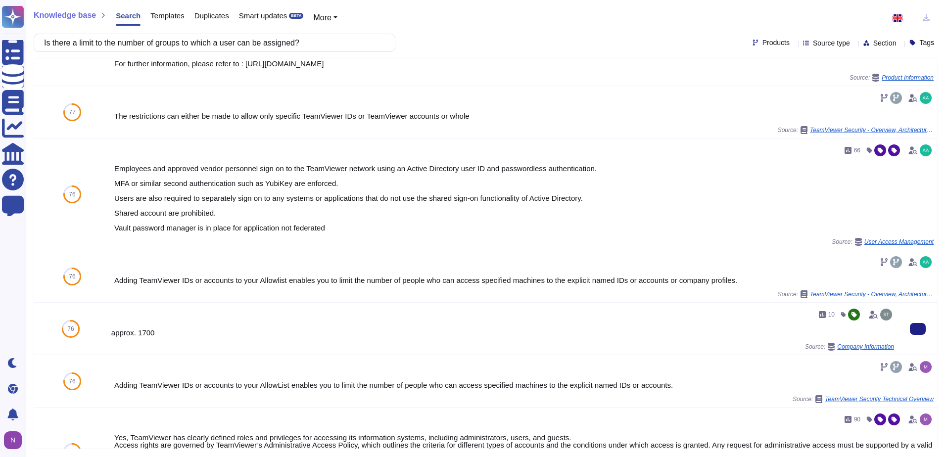
click at [854, 347] on span "Company Information" at bounding box center [865, 347] width 57 height 6
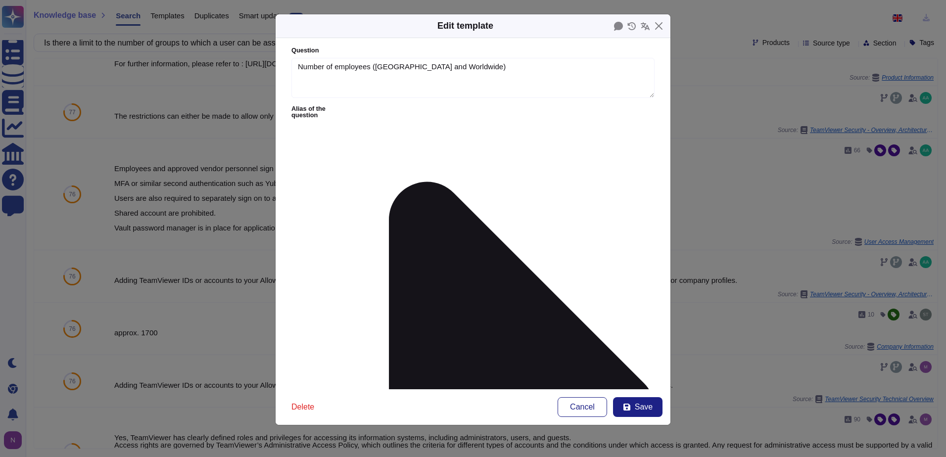
type textarea "Number of employees ([GEOGRAPHIC_DATA] and Worldwide)"
type textarea "approx. 1700"
click at [659, 24] on button "Close" at bounding box center [658, 25] width 15 height 15
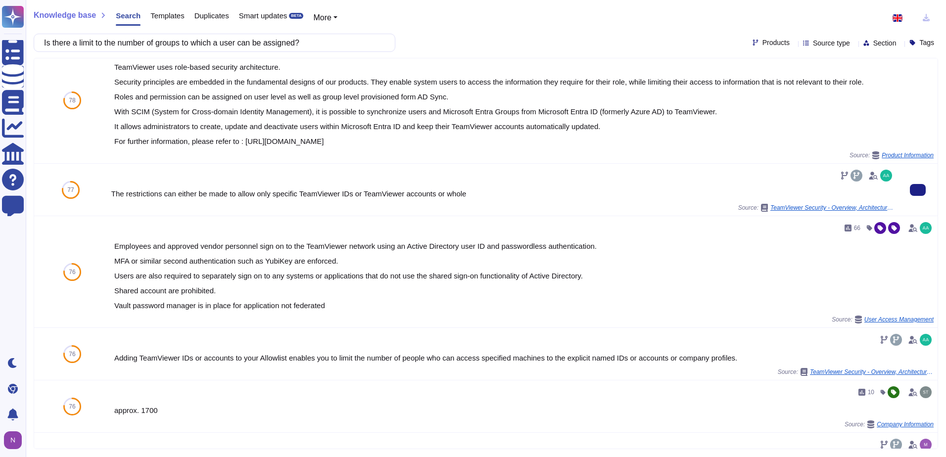
scroll to position [0, 0]
